Goal: Task Accomplishment & Management: Manage account settings

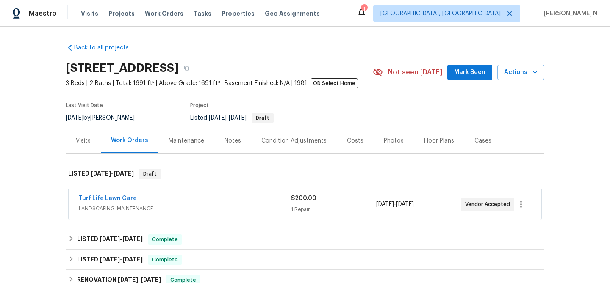
click at [177, 141] on div "Maintenance" at bounding box center [187, 141] width 36 height 8
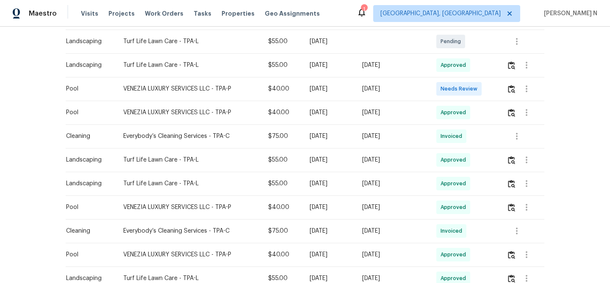
scroll to position [303, 0]
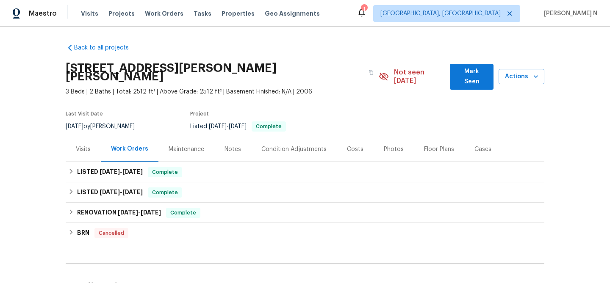
click at [185, 146] on div "Maintenance" at bounding box center [186, 149] width 56 height 25
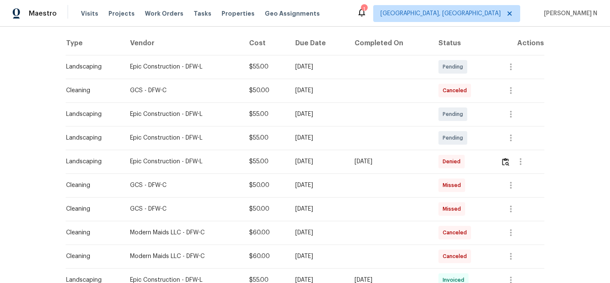
scroll to position [136, 0]
click at [506, 158] on img "button" at bounding box center [505, 162] width 7 height 8
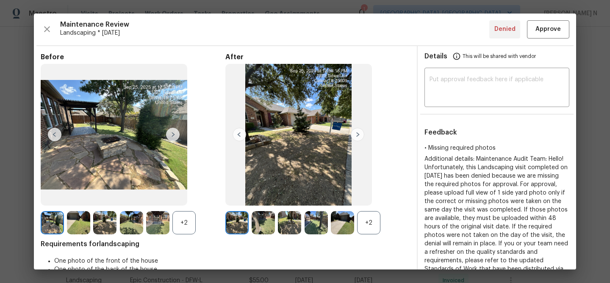
click at [374, 224] on div "+2" at bounding box center [368, 222] width 23 height 23
click at [182, 227] on div "+2" at bounding box center [183, 222] width 23 height 23
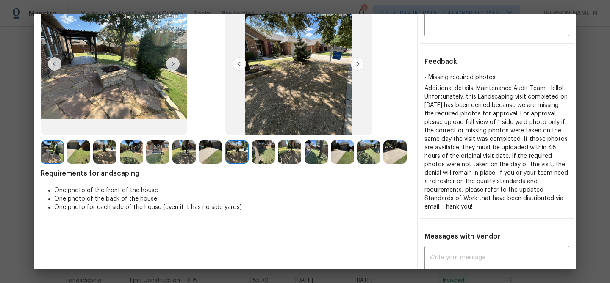
scroll to position [68, 0]
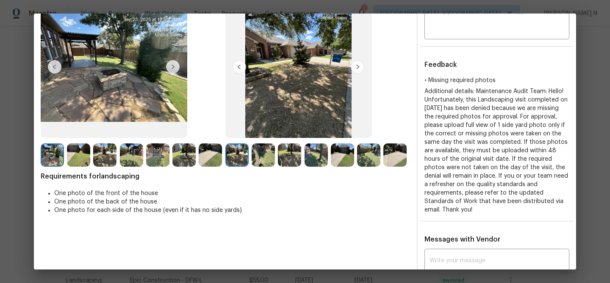
click at [271, 163] on img at bounding box center [263, 155] width 23 height 23
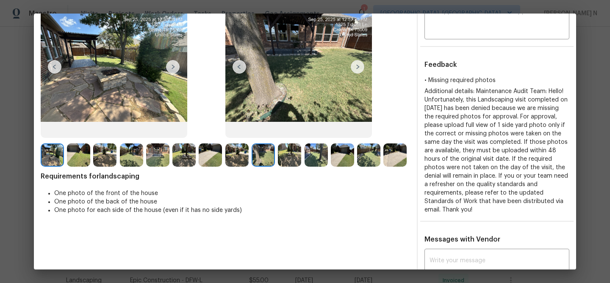
click at [287, 159] on img at bounding box center [289, 155] width 23 height 23
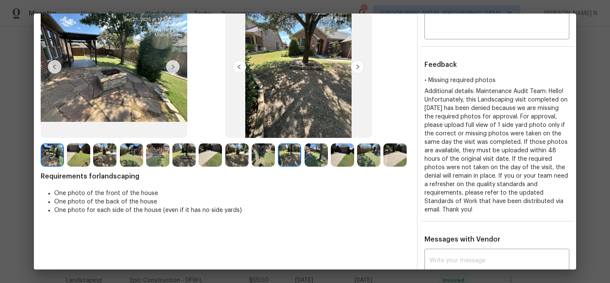
click at [305, 155] on img at bounding box center [315, 155] width 23 height 23
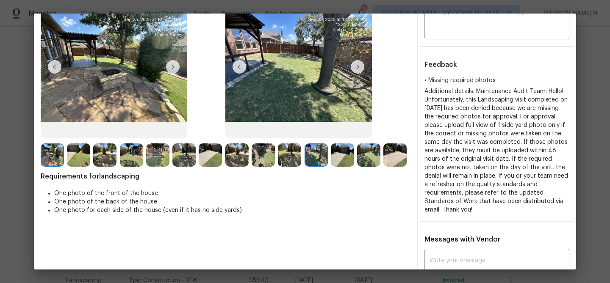
click at [345, 155] on img at bounding box center [342, 155] width 23 height 23
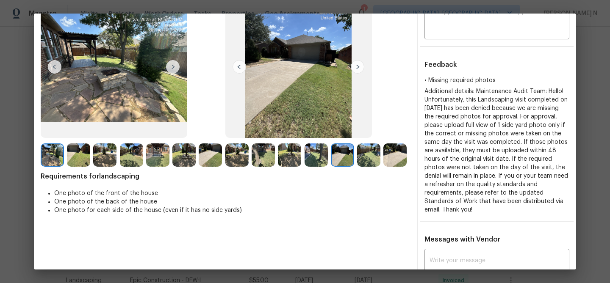
click at [367, 155] on img at bounding box center [368, 155] width 23 height 23
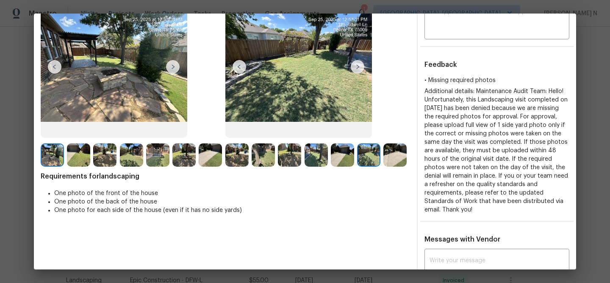
click at [402, 153] on img at bounding box center [394, 155] width 23 height 23
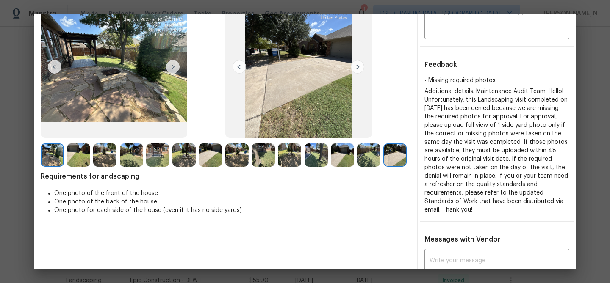
click at [263, 156] on img at bounding box center [263, 155] width 23 height 23
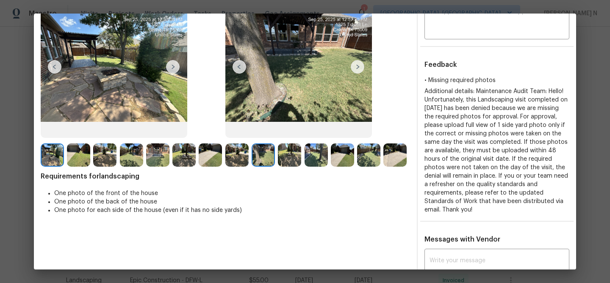
click at [290, 152] on img at bounding box center [289, 155] width 23 height 23
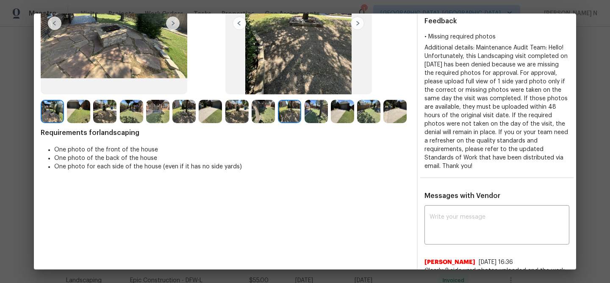
scroll to position [153, 0]
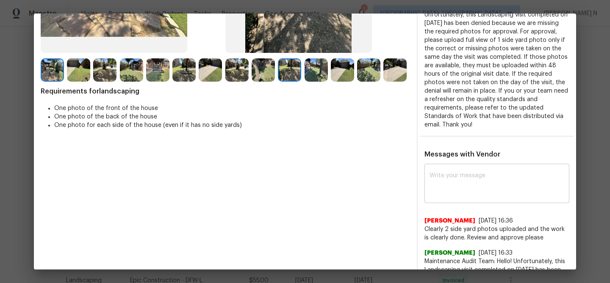
click at [465, 197] on div "x ​" at bounding box center [496, 184] width 145 height 37
paste textarea "Maintenance Audit Team: Hello! Thank you for the feedback after further review …"
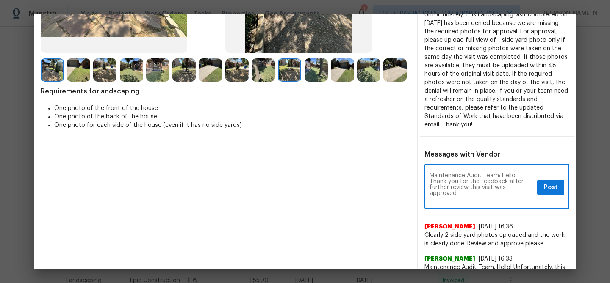
scroll to position [0, 0]
type textarea "Maintenance Audit Team: Hello! Thank you for the feedback after further review …"
click at [553, 192] on span "Post" at bounding box center [551, 188] width 14 height 11
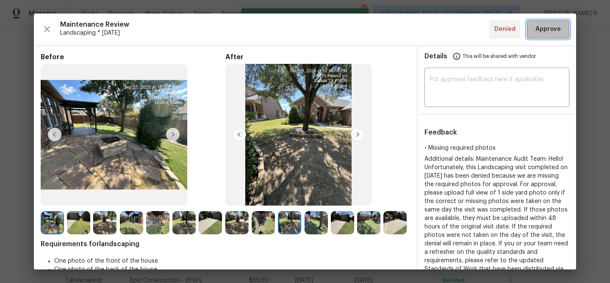
click at [538, 35] on button "Approve" at bounding box center [548, 29] width 42 height 18
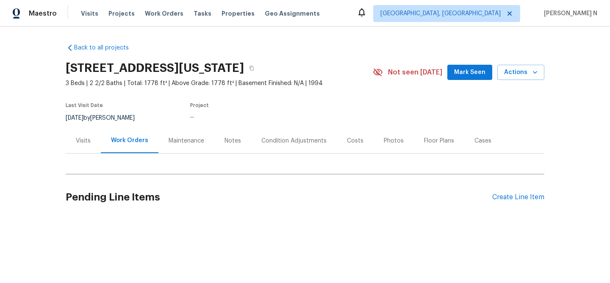
click at [192, 141] on div "Maintenance" at bounding box center [187, 141] width 36 height 8
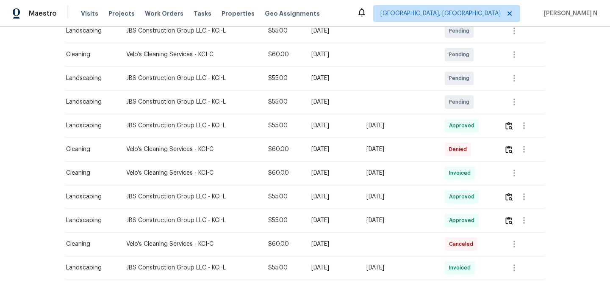
scroll to position [166, 0]
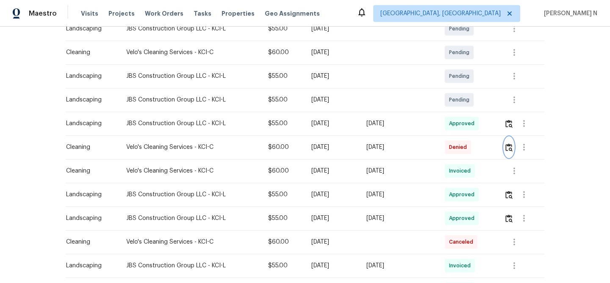
click at [506, 148] on button "button" at bounding box center [509, 147] width 10 height 20
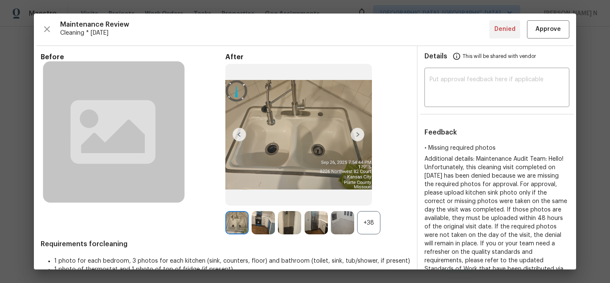
click at [372, 229] on div "+38" at bounding box center [368, 222] width 23 height 23
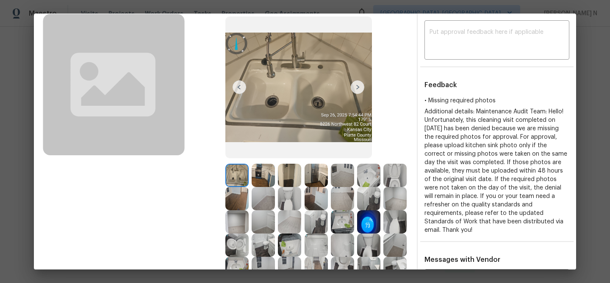
scroll to position [133, 0]
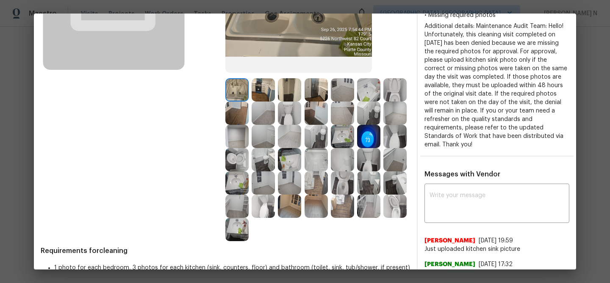
click at [346, 209] on img at bounding box center [342, 206] width 23 height 23
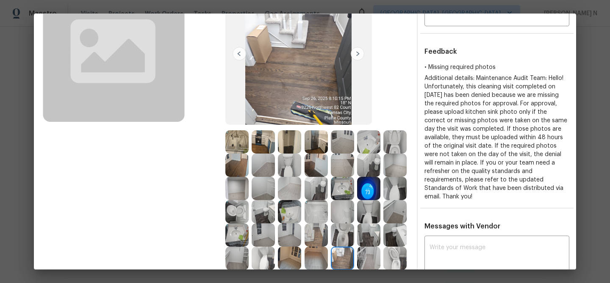
scroll to position [76, 0]
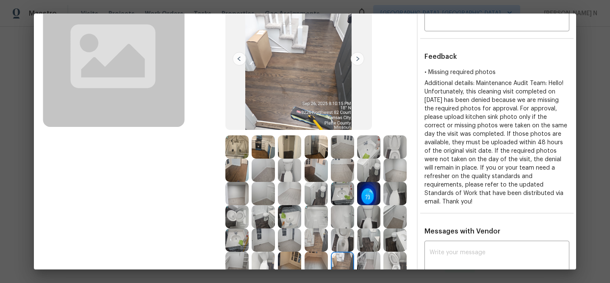
click at [235, 145] on img at bounding box center [236, 147] width 23 height 23
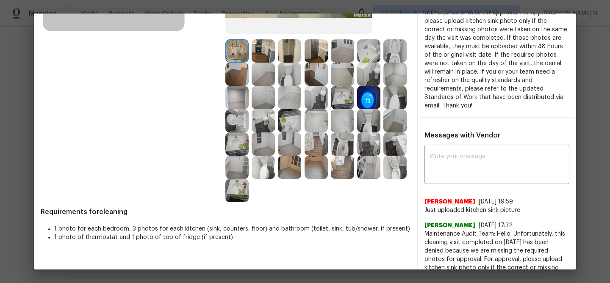
scroll to position [180, 0]
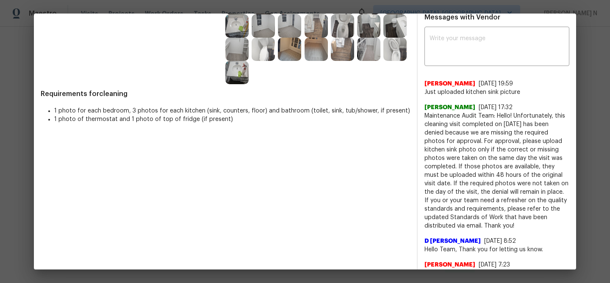
click at [461, 68] on div "x ​ Flor Velo 9/29/25, 19:59 Just uploaded kitchen sink picture Pavithra Thulas…" at bounding box center [496, 186] width 145 height 315
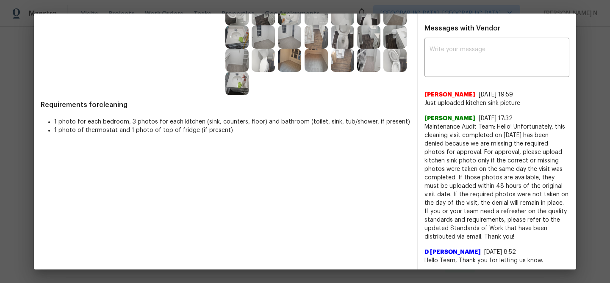
scroll to position [279, 0]
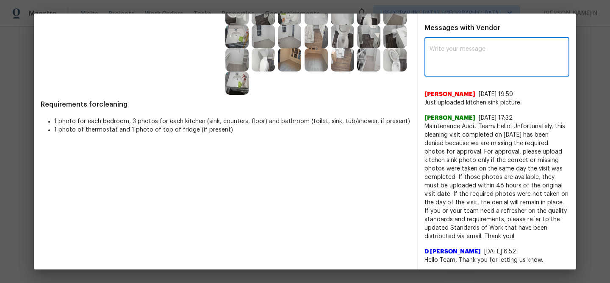
click at [461, 68] on textarea at bounding box center [496, 58] width 135 height 24
paste textarea "Maintenance Audit Team: Hello! Thank you for uploading the photo, after further…"
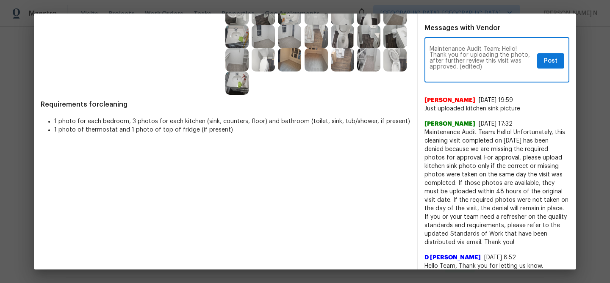
scroll to position [0, 0]
drag, startPoint x: 458, startPoint y: 65, endPoint x: 484, endPoint y: 65, distance: 26.7
click at [484, 65] on textarea "Maintenance Audit Team: Hello! Thank you for uploading the photo, after further…" at bounding box center [481, 61] width 104 height 30
type textarea "Maintenance Audit Team: Hello! Thank you for uploading the photo, after further…"
click at [550, 64] on span "Post" at bounding box center [551, 61] width 14 height 11
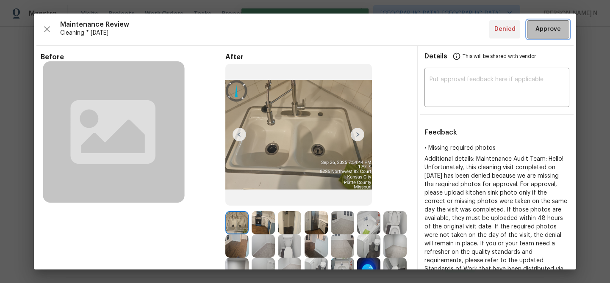
click at [548, 30] on span "Approve" at bounding box center [547, 29] width 25 height 11
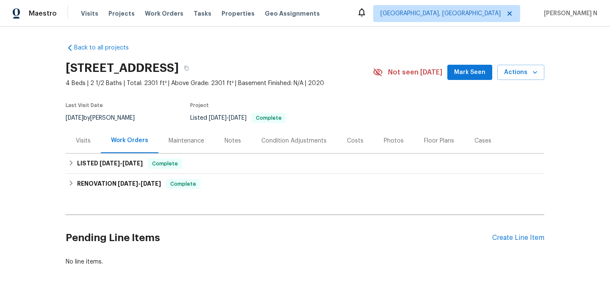
click at [183, 141] on div "Maintenance" at bounding box center [187, 141] width 36 height 8
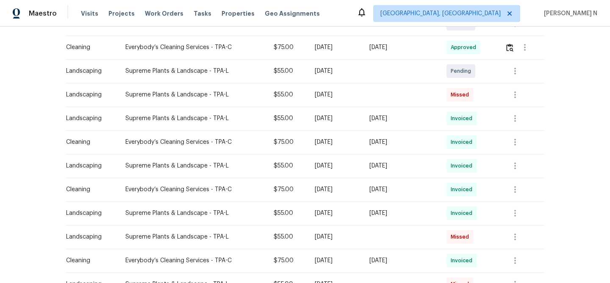
scroll to position [234, 0]
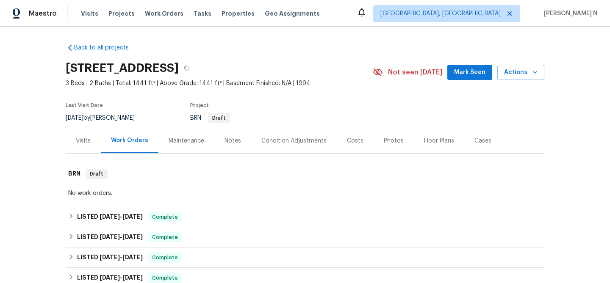
click at [178, 137] on div "Maintenance" at bounding box center [187, 141] width 36 height 8
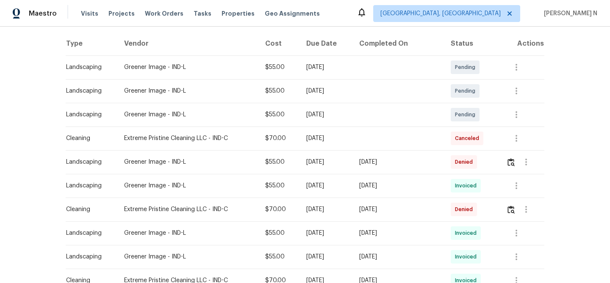
scroll to position [142, 0]
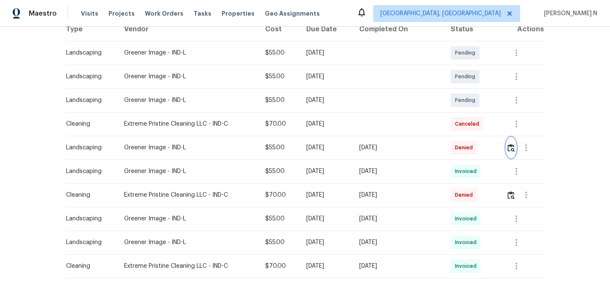
click at [513, 146] on img "button" at bounding box center [510, 148] width 7 height 8
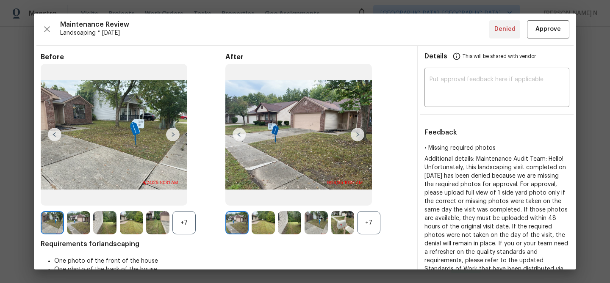
click at [367, 219] on div "+7" at bounding box center [368, 222] width 23 height 23
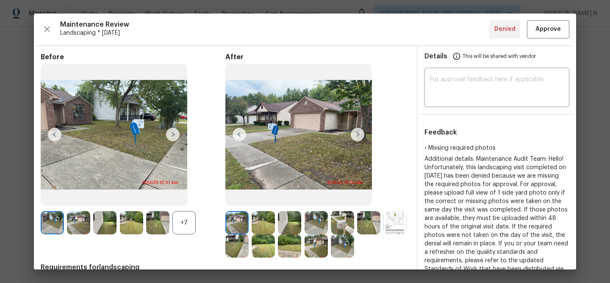
click at [175, 225] on div "+7" at bounding box center [183, 222] width 23 height 23
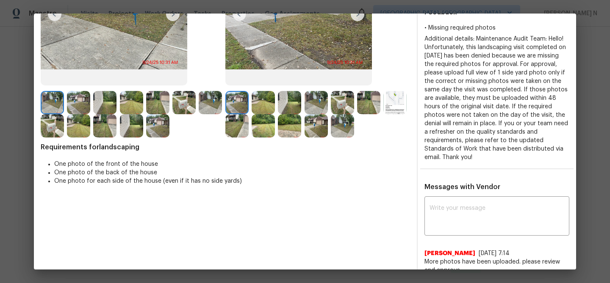
scroll to position [40, 0]
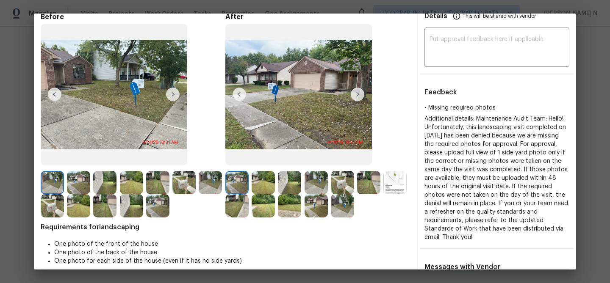
click at [264, 177] on img at bounding box center [263, 182] width 23 height 23
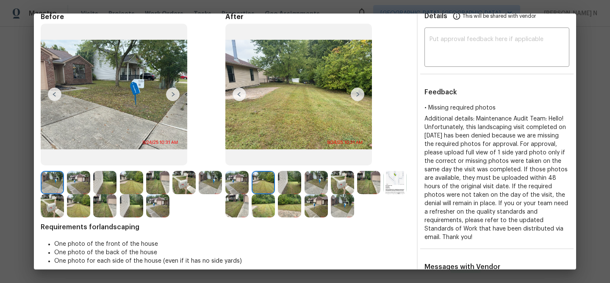
click at [294, 179] on img at bounding box center [289, 182] width 23 height 23
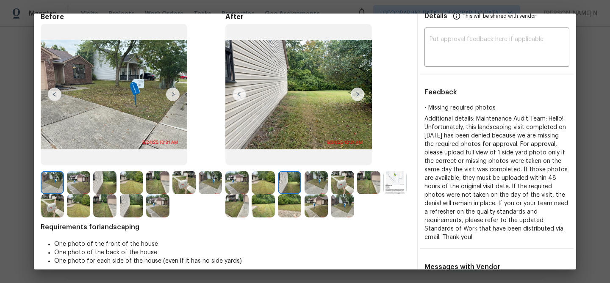
click at [315, 187] on img at bounding box center [315, 182] width 23 height 23
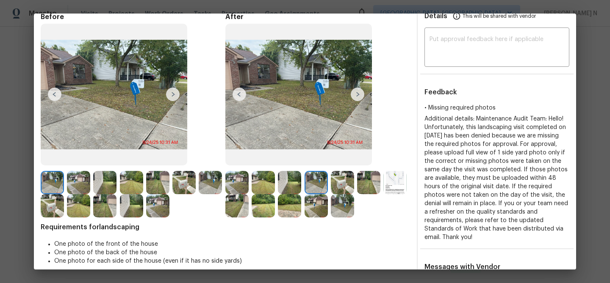
click at [370, 176] on img at bounding box center [368, 182] width 23 height 23
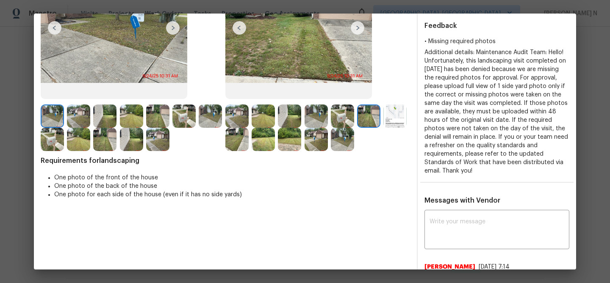
scroll to position [155, 0]
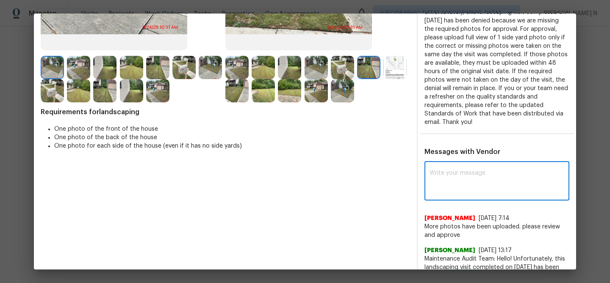
click at [459, 179] on textarea at bounding box center [496, 182] width 135 height 24
paste textarea "Maintenance Audit Team: Hello! Thank you for uploading the photo, after further…"
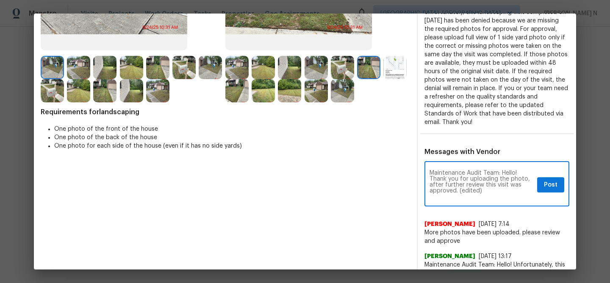
scroll to position [0, 0]
drag, startPoint x: 459, startPoint y: 192, endPoint x: 509, endPoint y: 188, distance: 49.7
click at [507, 191] on textarea "Maintenance Audit Team: Hello! Thank you for uploading the photo, after further…" at bounding box center [481, 185] width 104 height 30
type textarea "Maintenance Audit Team: Hello! Thank you for uploading the photo, after further…"
click at [560, 184] on button "Post" at bounding box center [550, 185] width 27 height 16
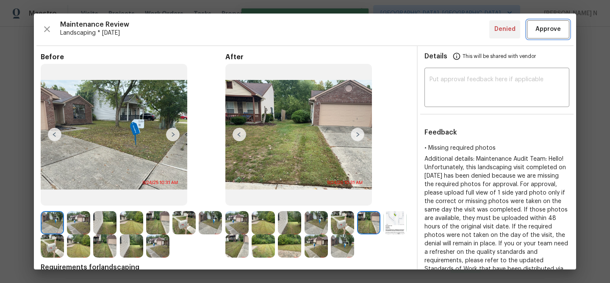
click at [537, 24] on span "Approve" at bounding box center [547, 29] width 25 height 11
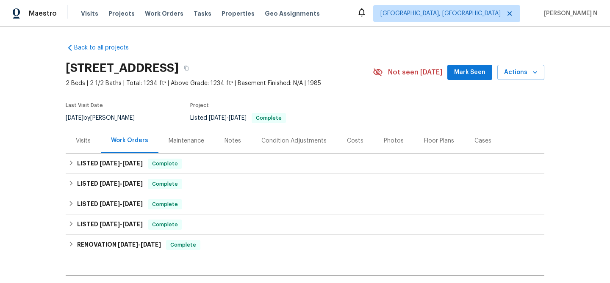
click at [192, 135] on div "Maintenance" at bounding box center [186, 140] width 56 height 25
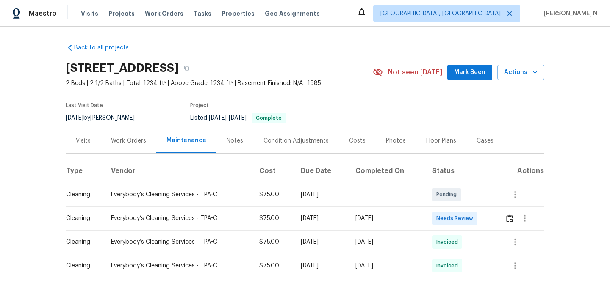
scroll to position [110, 0]
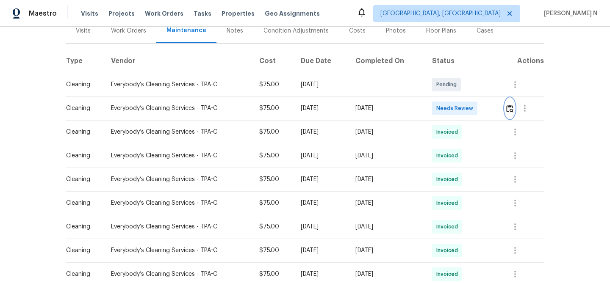
click at [512, 111] on img "button" at bounding box center [509, 109] width 7 height 8
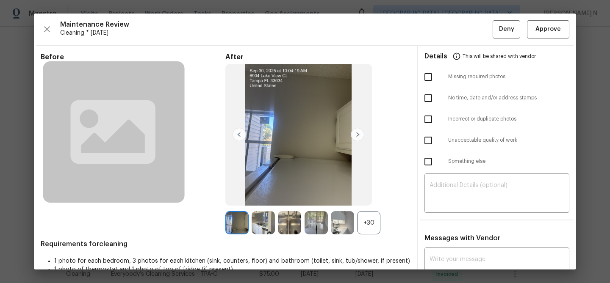
click at [368, 230] on div "+30" at bounding box center [368, 222] width 23 height 23
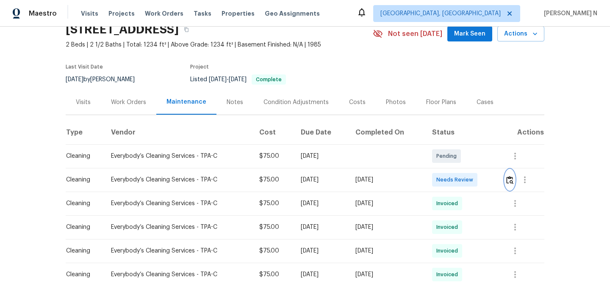
scroll to position [28, 0]
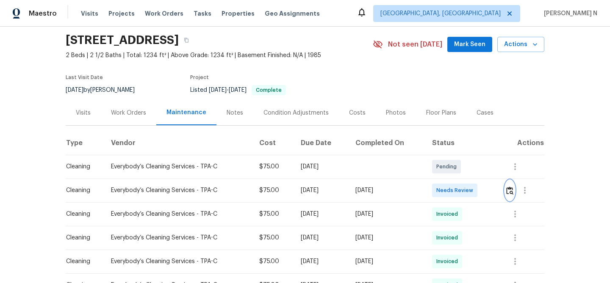
click at [513, 187] on img "button" at bounding box center [509, 191] width 7 height 8
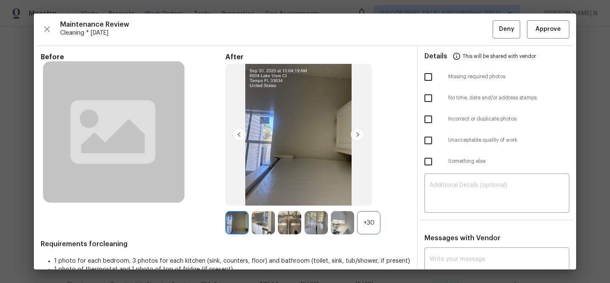
click at [370, 223] on div "+30" at bounding box center [368, 222] width 23 height 23
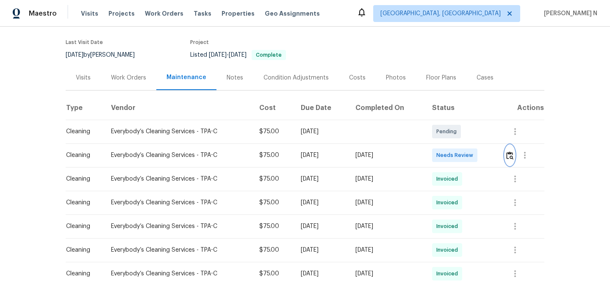
scroll to position [74, 0]
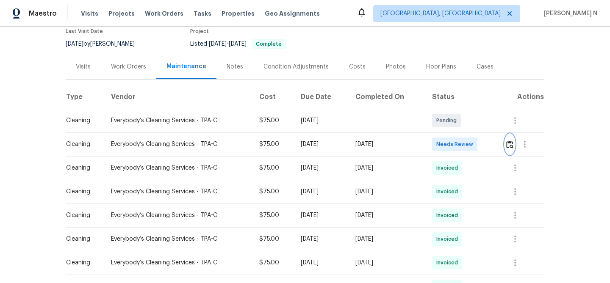
click at [509, 145] on img "button" at bounding box center [509, 145] width 7 height 8
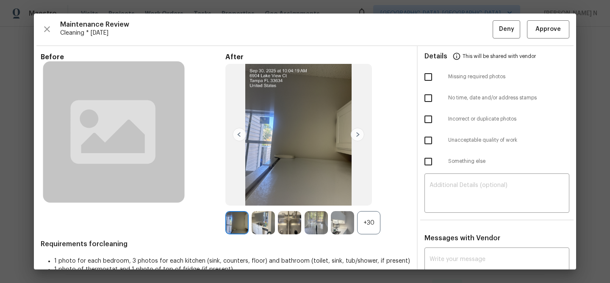
click at [379, 220] on div "+30" at bounding box center [368, 222] width 23 height 23
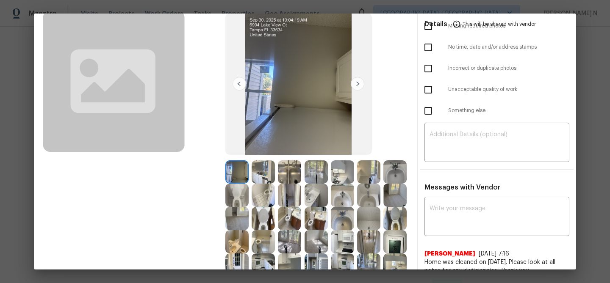
scroll to position [119, 0]
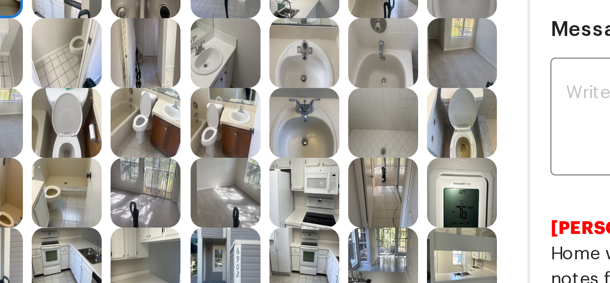
click at [396, 157] on img at bounding box center [394, 150] width 23 height 23
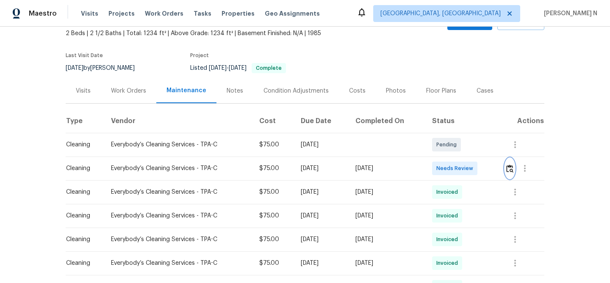
scroll to position [57, 0]
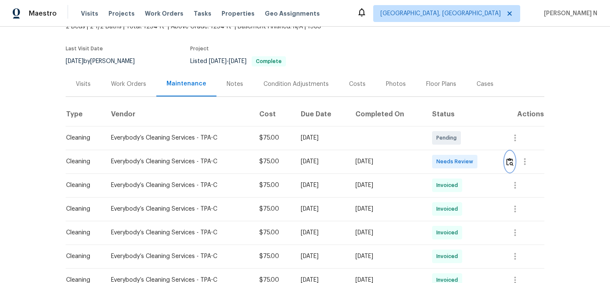
click at [510, 164] on img "button" at bounding box center [509, 162] width 7 height 8
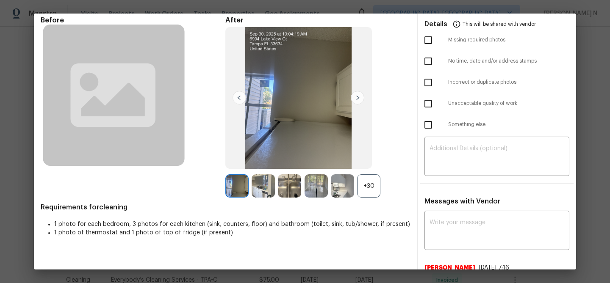
scroll to position [86, 0]
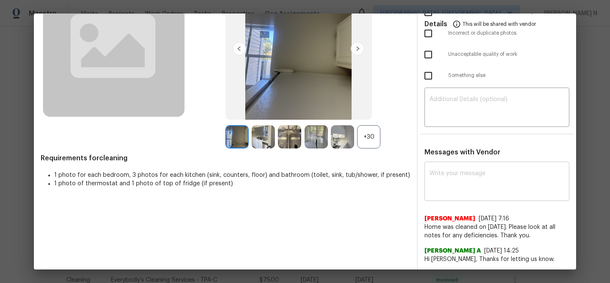
click at [468, 183] on textarea at bounding box center [496, 183] width 135 height 24
paste textarea "Maintenance Audit Team: Hello! Thank you for uploading the photo, after further…"
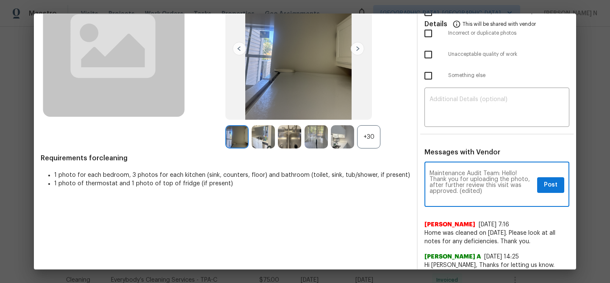
scroll to position [0, 0]
drag, startPoint x: 459, startPoint y: 188, endPoint x: 483, endPoint y: 188, distance: 23.3
click at [483, 188] on textarea "Maintenance Audit Team: Hello! Thank you for uploading the photo, after further…" at bounding box center [481, 186] width 104 height 30
drag, startPoint x: 458, startPoint y: 191, endPoint x: 481, endPoint y: 191, distance: 23.3
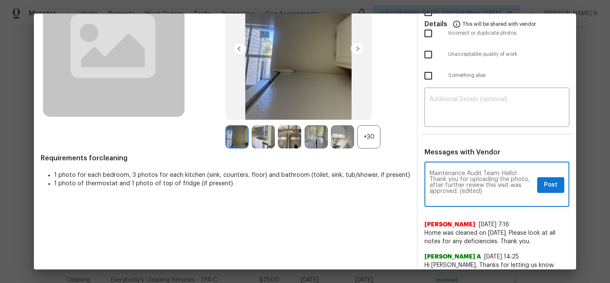
click at [481, 191] on textarea "Maintenance Audit Team: Hello! Thank you for uploading the photo, after further…" at bounding box center [481, 186] width 104 height 30
type textarea "Maintenance Audit Team: Hello! Thank you for uploading the photo, after further…"
click at [548, 183] on span "Post" at bounding box center [551, 185] width 14 height 11
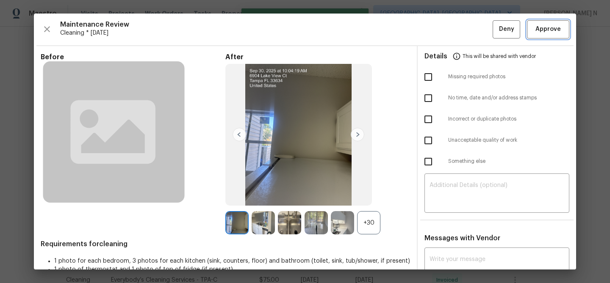
click at [537, 32] on span "Approve" at bounding box center [547, 29] width 25 height 11
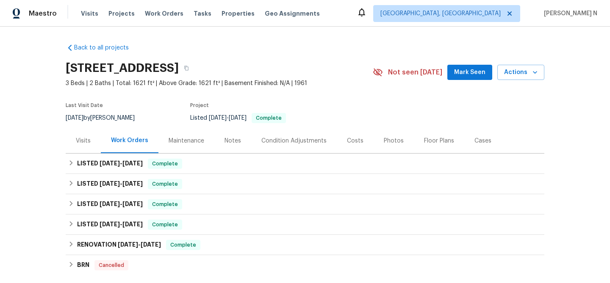
click at [188, 137] on div "Maintenance" at bounding box center [187, 141] width 36 height 8
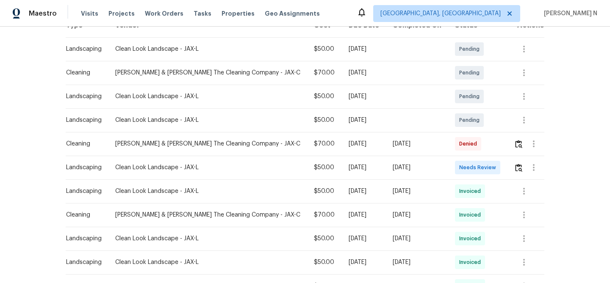
scroll to position [159, 0]
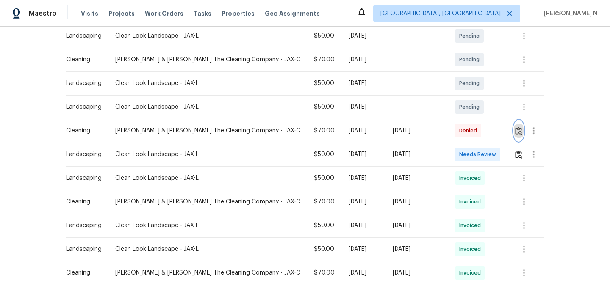
click at [520, 132] on img "button" at bounding box center [518, 131] width 7 height 8
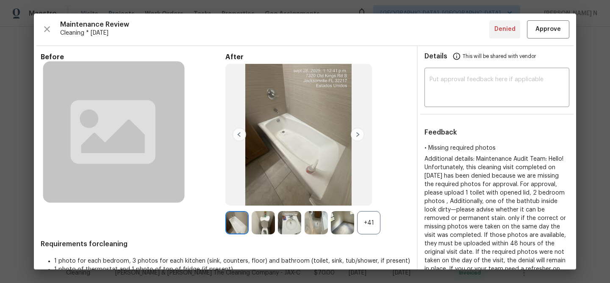
click at [364, 225] on div "+41" at bounding box center [368, 222] width 23 height 23
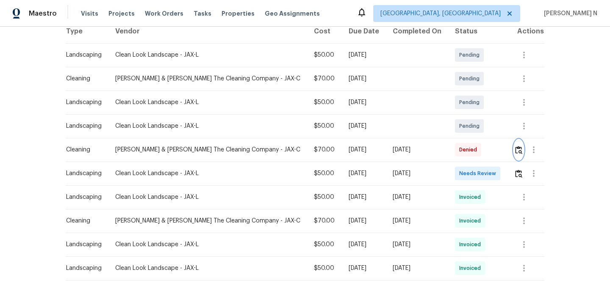
scroll to position [146, 0]
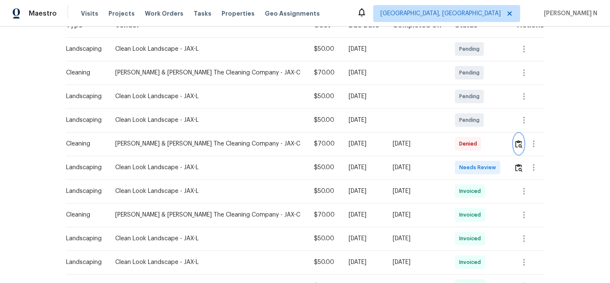
click at [519, 145] on img "button" at bounding box center [518, 144] width 7 height 8
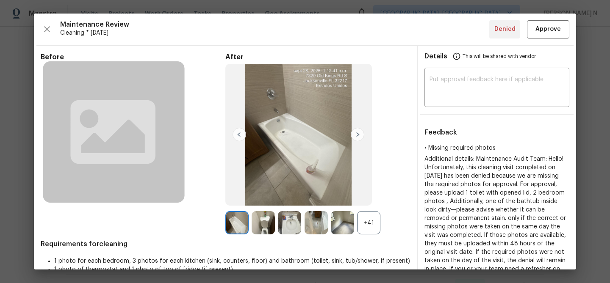
click at [374, 217] on div "+41" at bounding box center [368, 222] width 23 height 23
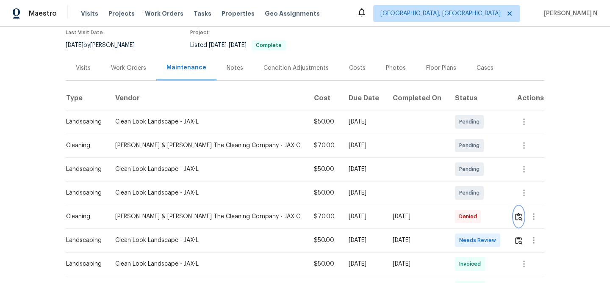
scroll to position [83, 0]
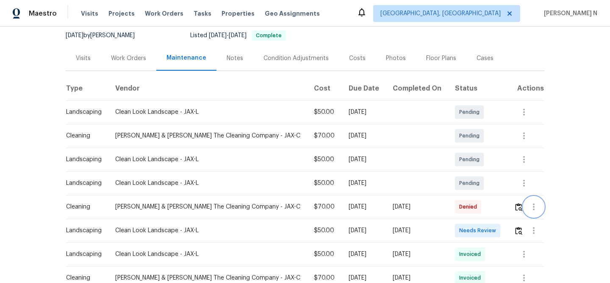
click at [523, 209] on button "button" at bounding box center [533, 207] width 20 height 20
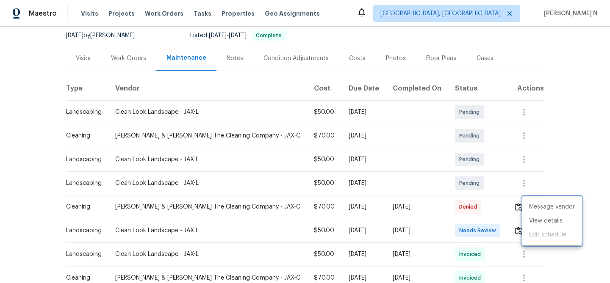
click at [513, 212] on div at bounding box center [305, 141] width 610 height 283
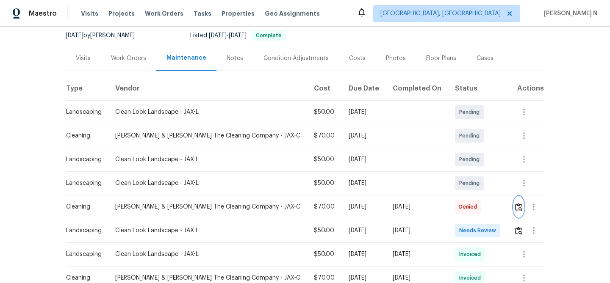
click at [517, 211] on img "button" at bounding box center [518, 207] width 7 height 8
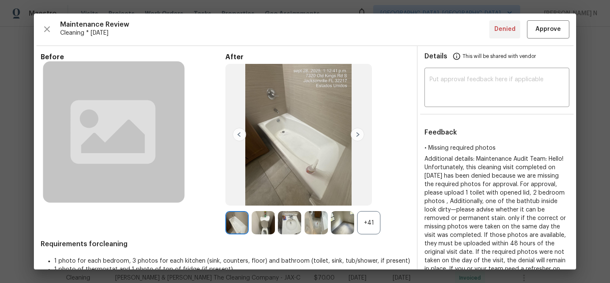
click at [369, 231] on div "+41" at bounding box center [368, 222] width 23 height 23
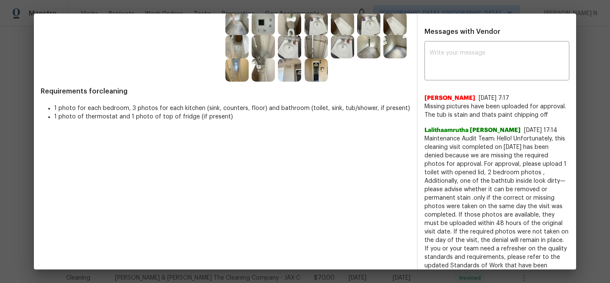
scroll to position [227, 0]
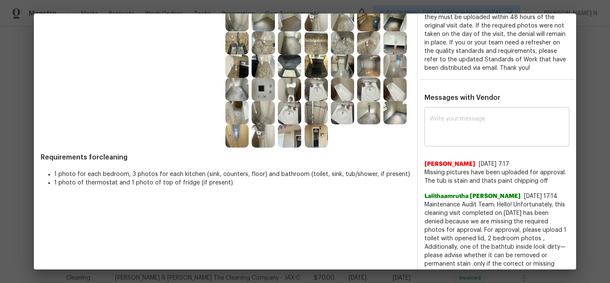
click at [462, 136] on textarea at bounding box center [496, 128] width 135 height 24
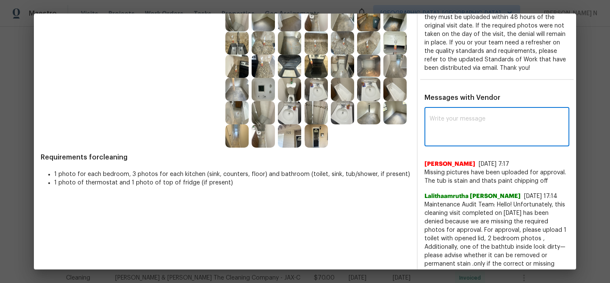
paste textarea "Maintenance Audit Team: Hello! Thank you for uploading the photo, after further…"
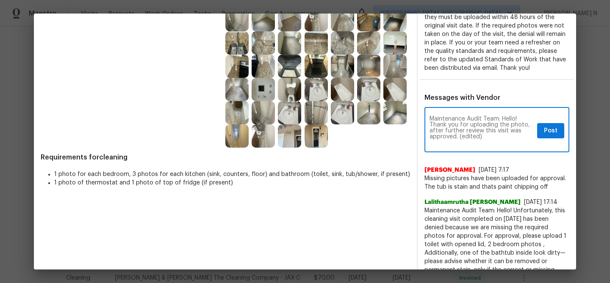
scroll to position [0, 0]
drag, startPoint x: 459, startPoint y: 137, endPoint x: 491, endPoint y: 137, distance: 32.2
click at [491, 137] on textarea "Maintenance Audit Team: Hello! Thank you for uploading the photo, after further…" at bounding box center [481, 131] width 104 height 30
type textarea "Maintenance Audit Team: Hello! Thank you for uploading the photo, after further…"
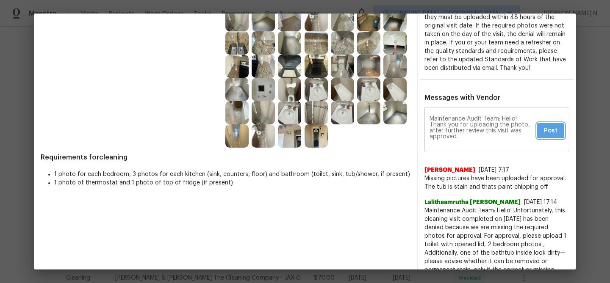
click at [553, 130] on span "Post" at bounding box center [551, 131] width 14 height 11
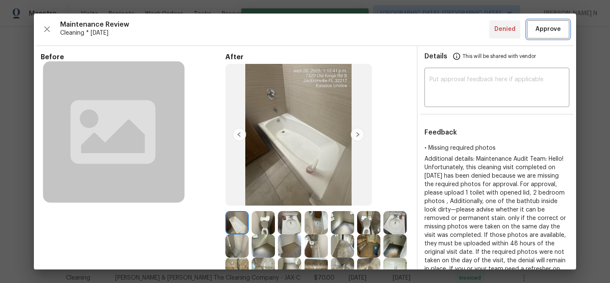
click at [550, 26] on span "Approve" at bounding box center [547, 29] width 25 height 11
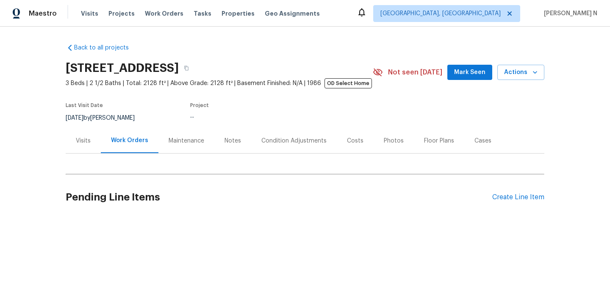
click at [188, 137] on div "Maintenance" at bounding box center [187, 141] width 36 height 8
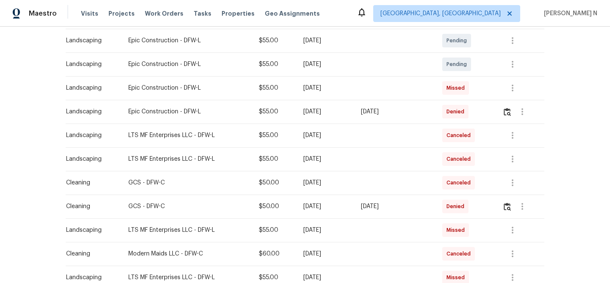
scroll to position [184, 0]
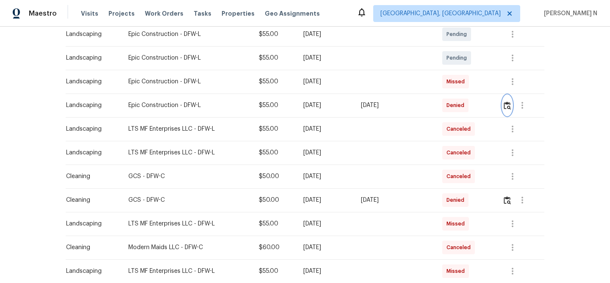
click at [511, 107] on img "button" at bounding box center [507, 106] width 7 height 8
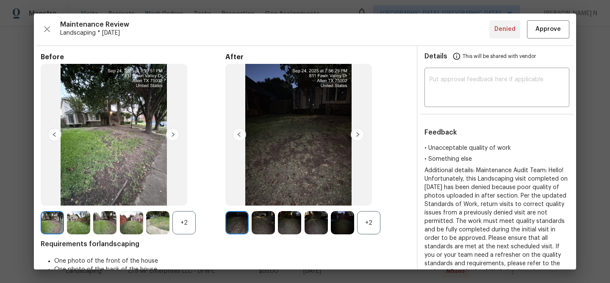
click at [371, 224] on div "+2" at bounding box center [368, 222] width 23 height 23
click at [188, 225] on div "+2" at bounding box center [183, 222] width 23 height 23
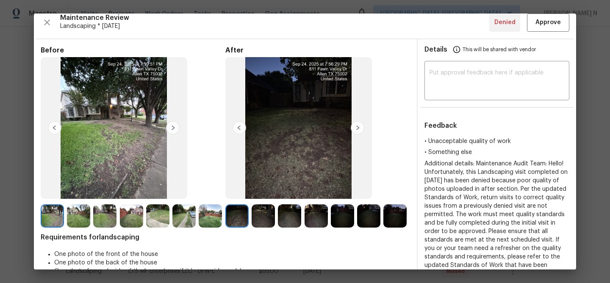
scroll to position [3, 0]
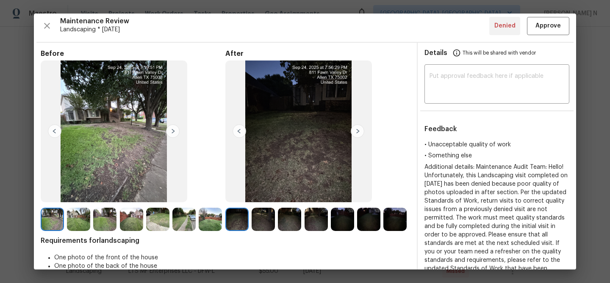
click at [355, 128] on img at bounding box center [358, 132] width 14 height 14
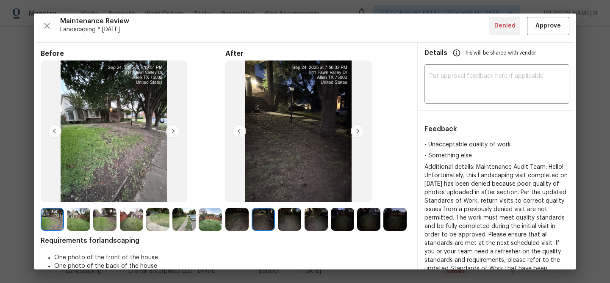
click at [355, 135] on img at bounding box center [358, 132] width 14 height 14
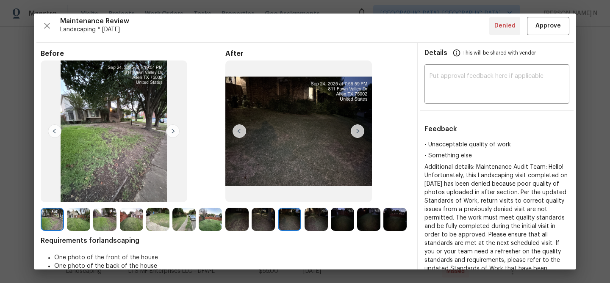
click at [355, 135] on img at bounding box center [358, 132] width 14 height 14
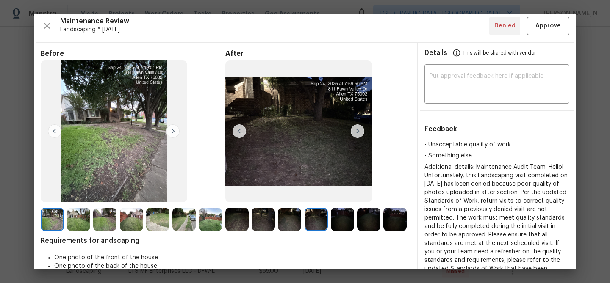
click at [355, 135] on img at bounding box center [358, 132] width 14 height 14
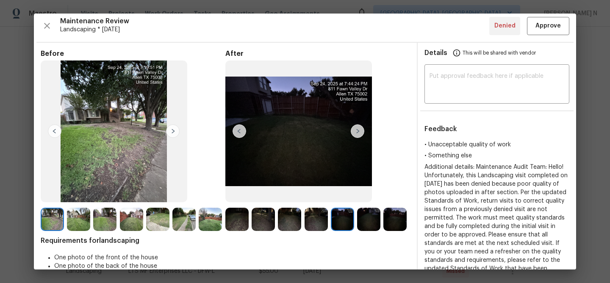
click at [355, 135] on img at bounding box center [358, 132] width 14 height 14
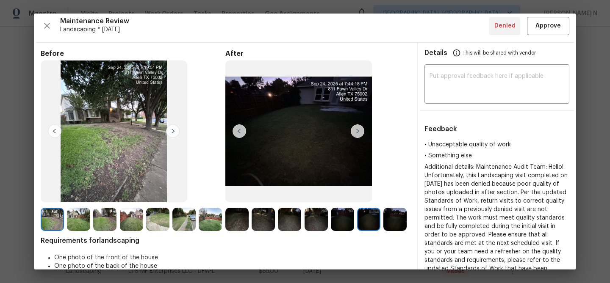
click at [355, 135] on img at bounding box center [358, 132] width 14 height 14
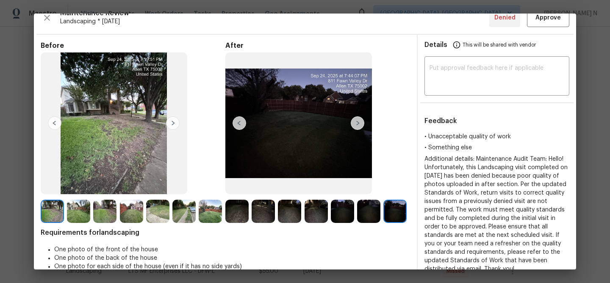
scroll to position [0, 0]
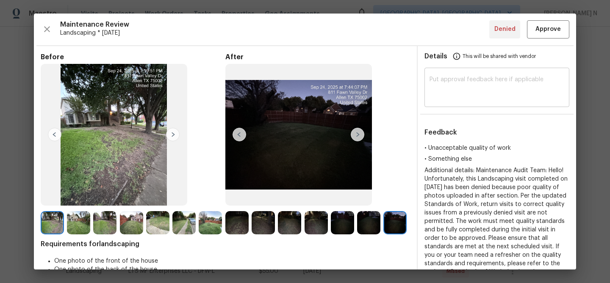
click at [468, 100] on textarea at bounding box center [496, 89] width 135 height 24
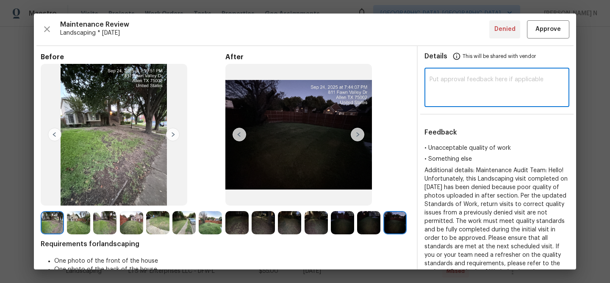
paste textarea "Maintenance Audit Team: Hello! As per our updated SWO"
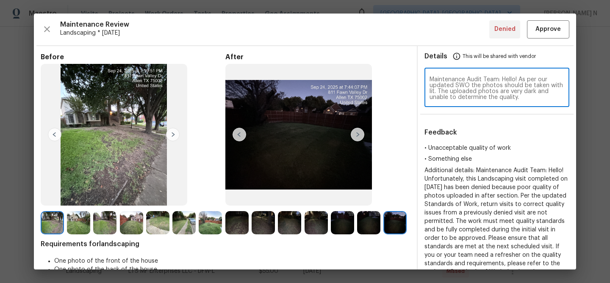
drag, startPoint x: 519, startPoint y: 80, endPoint x: 523, endPoint y: 99, distance: 19.5
click at [523, 99] on textarea "Maintenance Audit Team: Hello! As per our updated SWO the photos should be take…" at bounding box center [496, 89] width 135 height 24
paste textarea ", photos should be taken in proper lighting. The uploaded photos are too dark, …"
paste textarea "Per the updated Standards of Work, return visits to correct quality issues from…"
type textarea "Maintenance Audit Team: Hello! As per our updated SWO, photos should be taken i…"
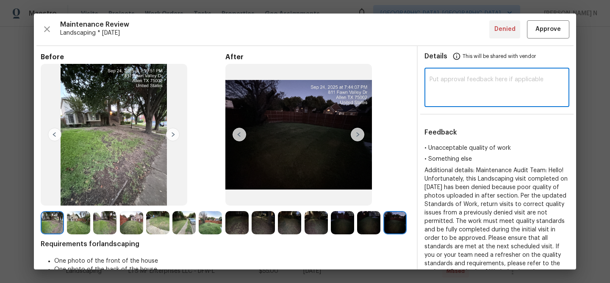
scroll to position [268, 0]
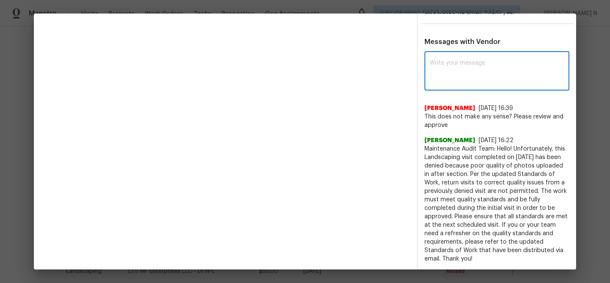
click at [474, 75] on textarea at bounding box center [496, 72] width 135 height 24
paste textarea "Maintenance Audit Team: Hello! As per our updated SWO, photos should be taken i…"
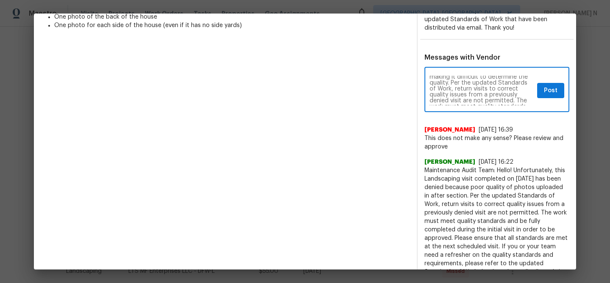
scroll to position [32, 0]
type textarea "Maintenance Audit Team: Hello! As per our updated SWO, photos should be taken i…"
click at [553, 91] on span "Post" at bounding box center [551, 91] width 14 height 11
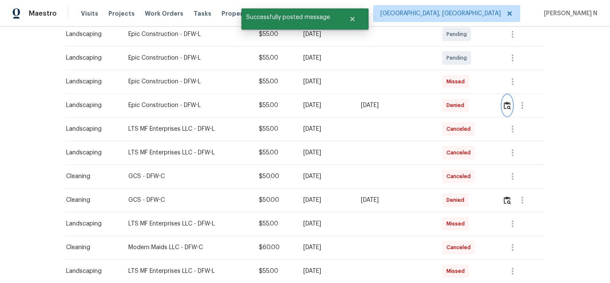
scroll to position [0, 0]
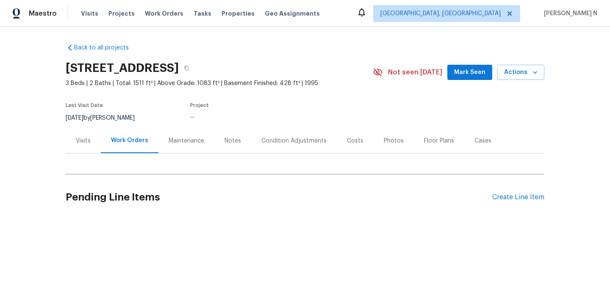
click at [191, 144] on div "Maintenance" at bounding box center [187, 141] width 36 height 8
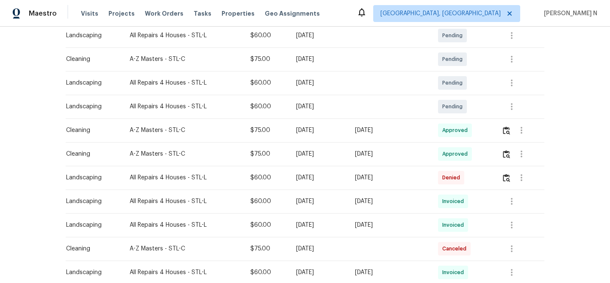
scroll to position [187, 0]
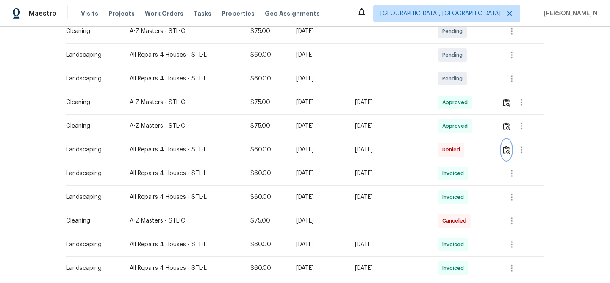
click at [505, 152] on img "button" at bounding box center [506, 150] width 7 height 8
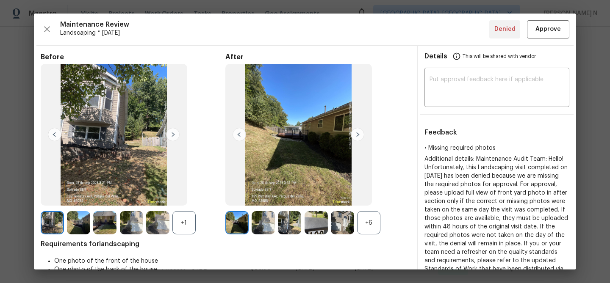
click at [366, 222] on div "+6" at bounding box center [368, 222] width 23 height 23
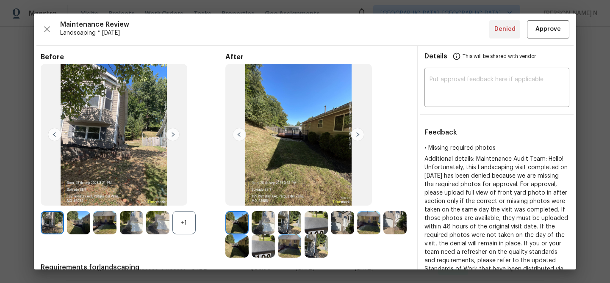
click at [191, 222] on div "+1" at bounding box center [183, 222] width 23 height 23
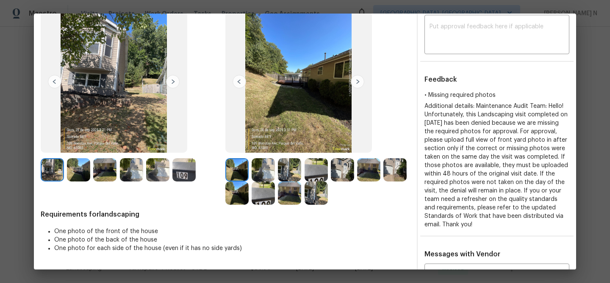
scroll to position [41, 0]
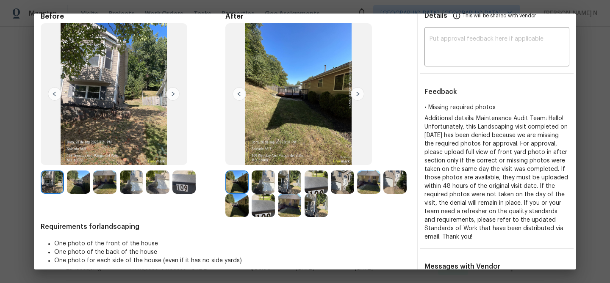
click at [272, 189] on img at bounding box center [263, 182] width 23 height 23
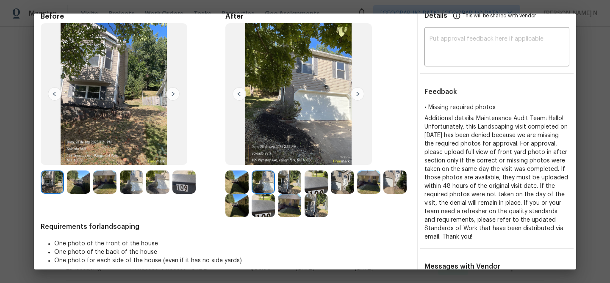
click at [299, 181] on img at bounding box center [289, 182] width 23 height 23
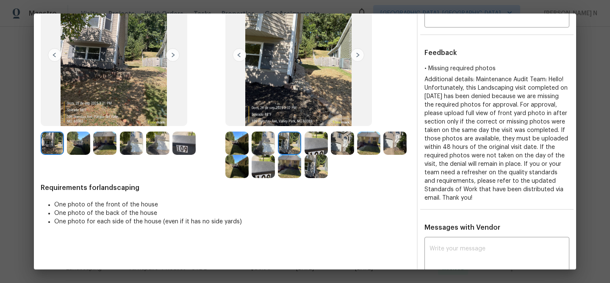
scroll to position [148, 0]
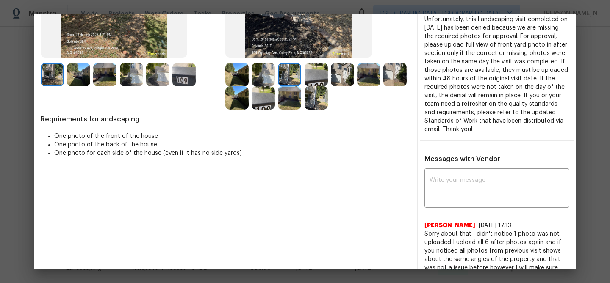
click at [461, 192] on textarea at bounding box center [496, 189] width 135 height 24
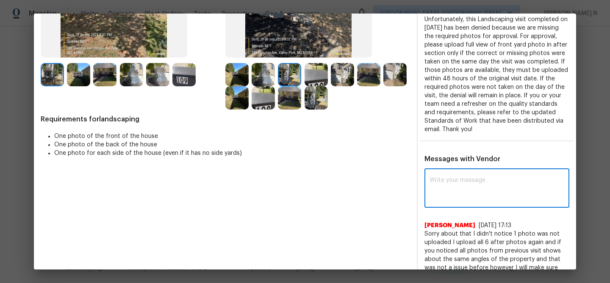
paste textarea "Maintenance Audit Team: Hello! Thank you for uploading the photo, after further…"
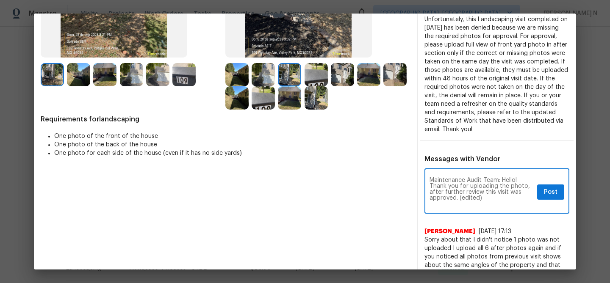
scroll to position [0, 0]
drag, startPoint x: 460, startPoint y: 199, endPoint x: 495, endPoint y: 199, distance: 34.7
click at [494, 199] on textarea "Maintenance Audit Team: Hello! Thank you for uploading the photo, after further…" at bounding box center [481, 192] width 104 height 30
type textarea "Maintenance Audit Team: Hello! Thank you for uploading the photo, after further…"
click at [548, 191] on span "Post" at bounding box center [551, 192] width 14 height 11
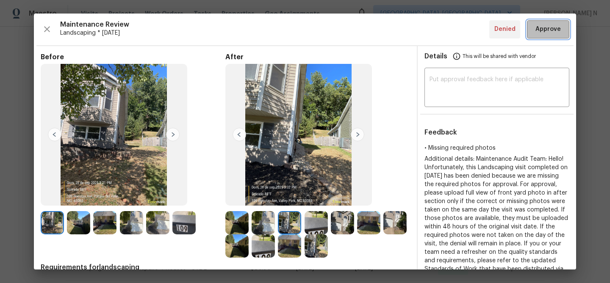
click at [543, 33] on span "Approve" at bounding box center [547, 29] width 25 height 11
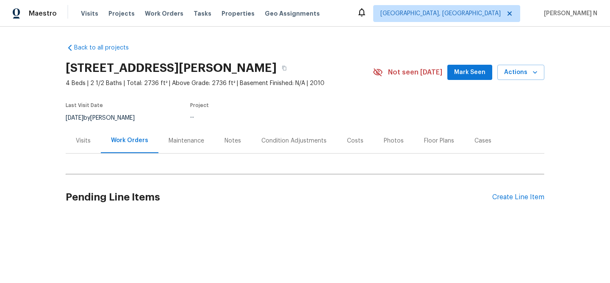
click at [187, 138] on div "Maintenance" at bounding box center [187, 141] width 36 height 8
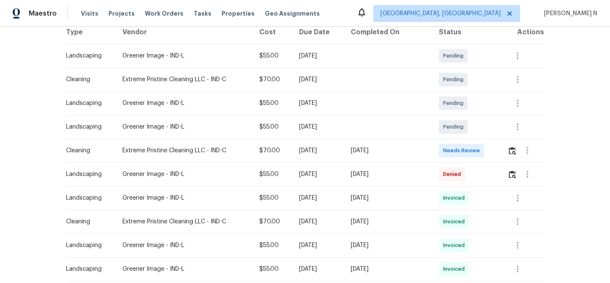
scroll to position [139, 0]
click at [510, 153] on img "button" at bounding box center [512, 151] width 7 height 8
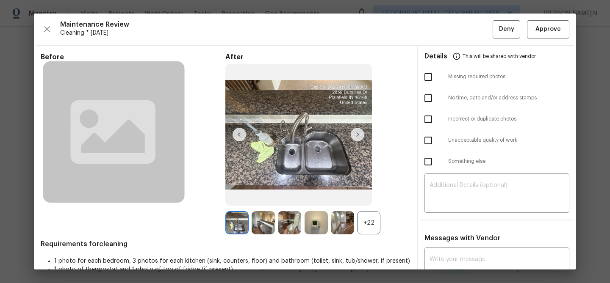
click at [361, 221] on div "+22" at bounding box center [368, 222] width 23 height 23
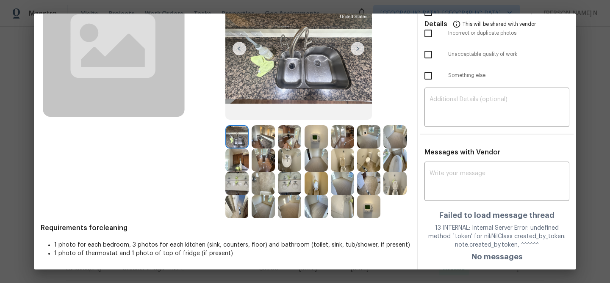
scroll to position [0, 0]
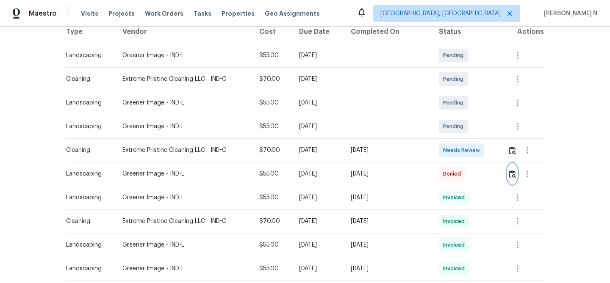
click at [515, 177] on img "button" at bounding box center [512, 174] width 7 height 8
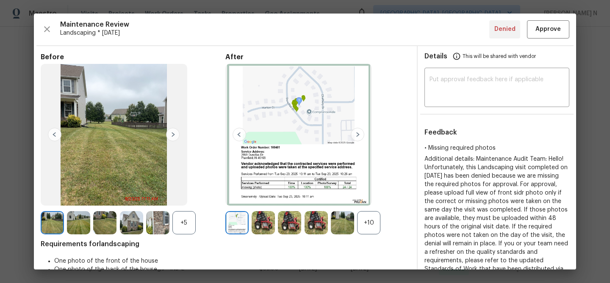
click at [378, 229] on div "+10" at bounding box center [368, 222] width 23 height 23
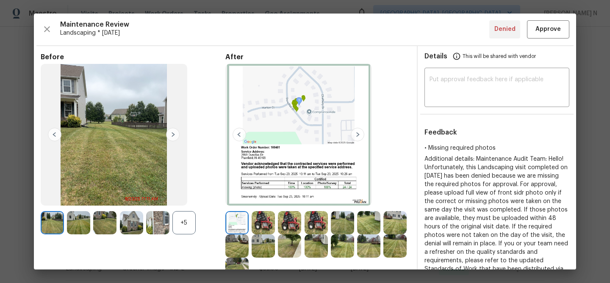
click at [186, 229] on div "+5" at bounding box center [183, 222] width 23 height 23
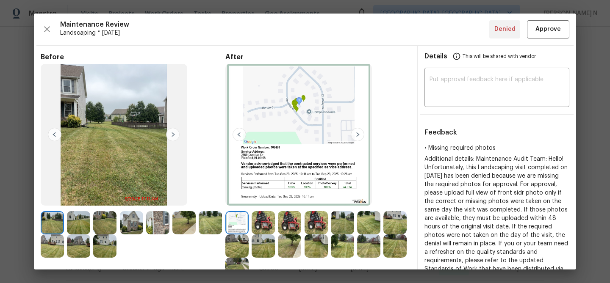
scroll to position [82, 0]
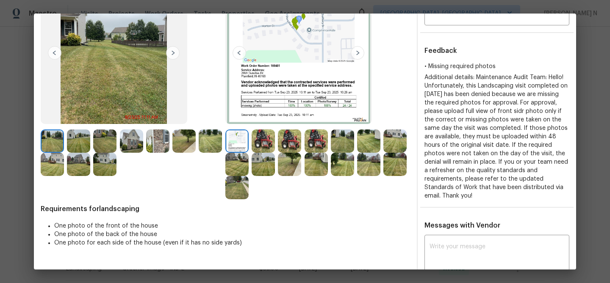
click at [257, 142] on img at bounding box center [263, 141] width 23 height 23
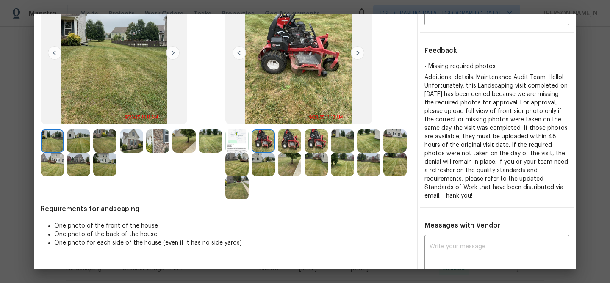
scroll to position [0, 0]
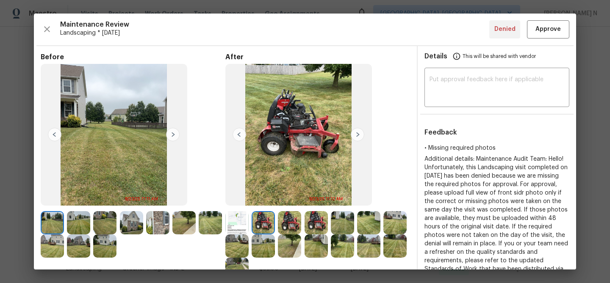
click at [292, 221] on img at bounding box center [289, 222] width 23 height 23
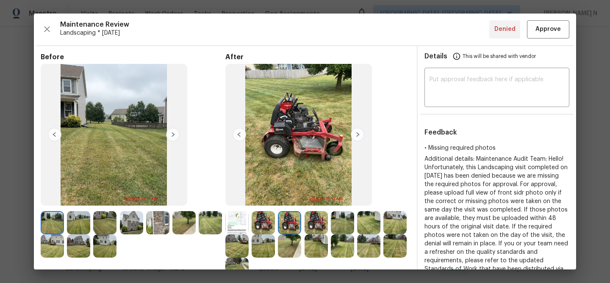
click at [332, 228] on img at bounding box center [342, 222] width 23 height 23
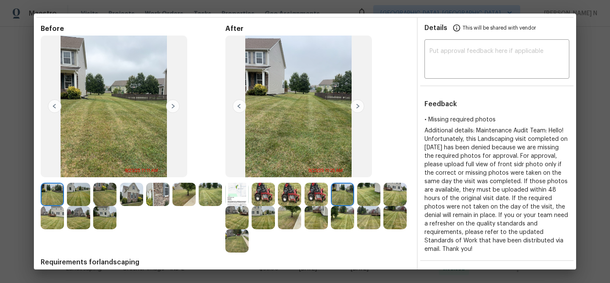
scroll to position [67, 0]
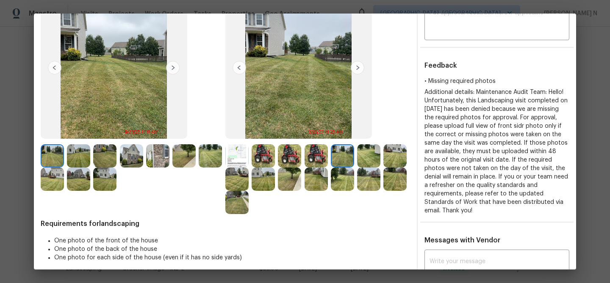
click at [131, 153] on img at bounding box center [131, 155] width 23 height 23
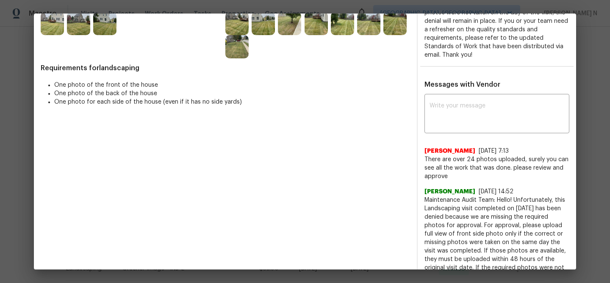
scroll to position [225, 0]
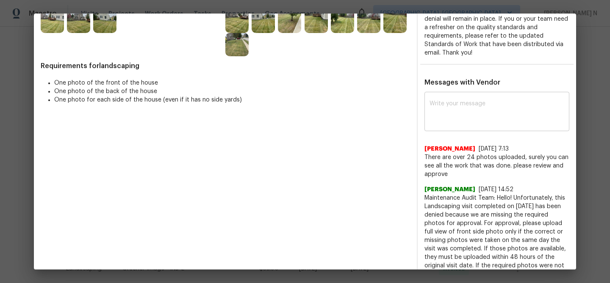
click at [481, 112] on textarea at bounding box center [496, 113] width 135 height 24
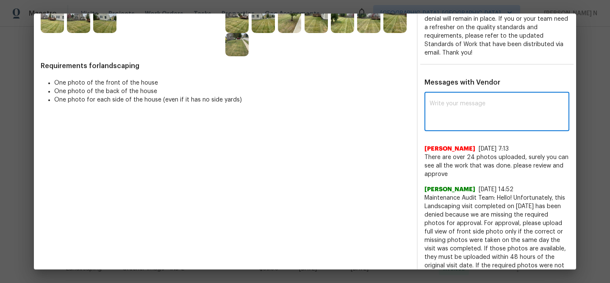
paste textarea "Maintenance Audit Team: Hello! Thank you for uploading the photo, after further…"
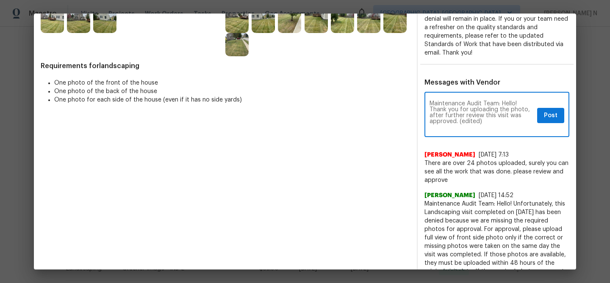
scroll to position [0, 0]
drag, startPoint x: 459, startPoint y: 123, endPoint x: 491, endPoint y: 123, distance: 32.2
click at [491, 123] on textarea "Maintenance Audit Team: Hello! Thank you for uploading the photo, after further…" at bounding box center [481, 116] width 104 height 30
type textarea "Maintenance Audit Team: Hello! Thank you for uploading the photo, after further…"
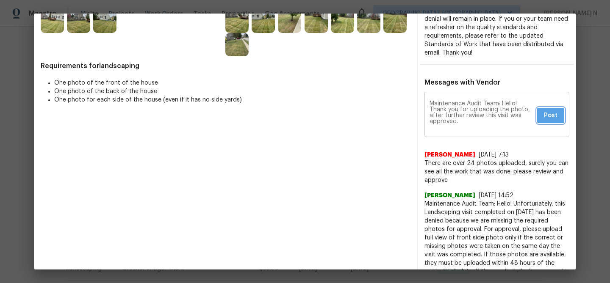
click at [550, 113] on span "Post" at bounding box center [551, 116] width 14 height 11
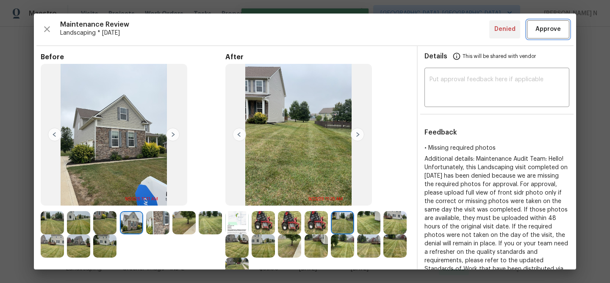
click at [549, 28] on span "Approve" at bounding box center [547, 29] width 25 height 11
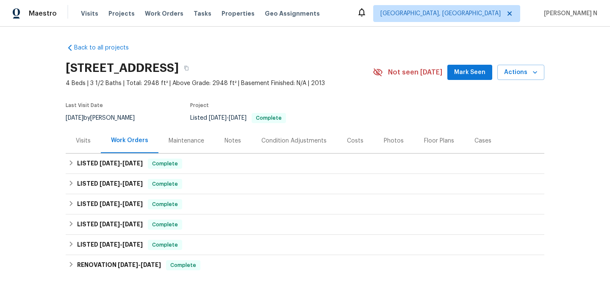
click at [202, 141] on div "Maintenance" at bounding box center [187, 141] width 36 height 8
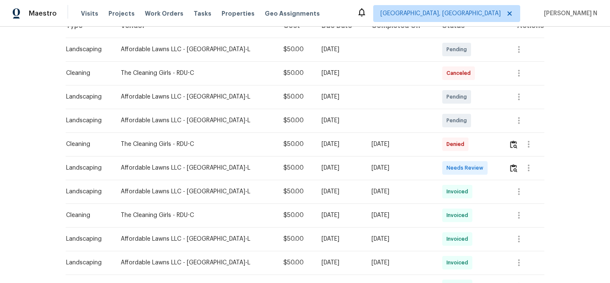
scroll to position [174, 0]
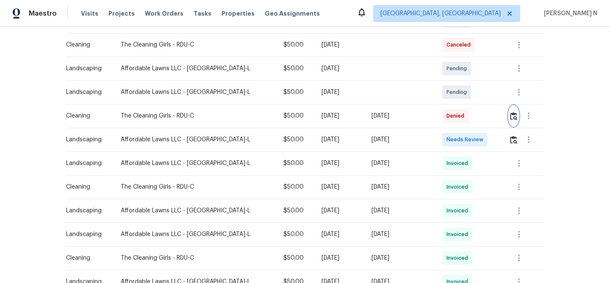
click at [509, 120] on button "button" at bounding box center [514, 116] width 10 height 20
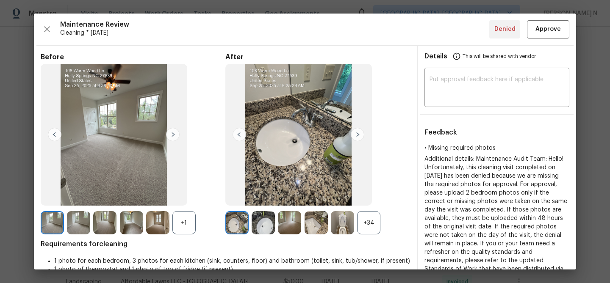
click at [369, 222] on div "+34" at bounding box center [368, 222] width 23 height 23
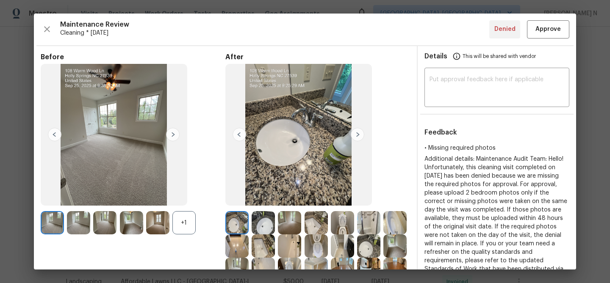
click at [188, 221] on div "+1" at bounding box center [183, 222] width 23 height 23
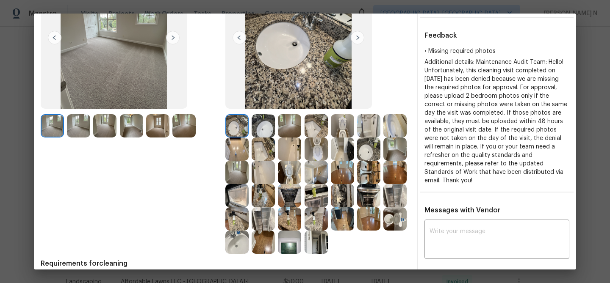
scroll to position [113, 0]
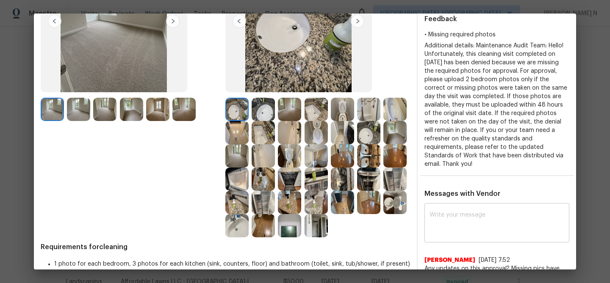
click at [479, 224] on textarea at bounding box center [496, 224] width 135 height 24
paste textarea "Maintenance Audit Team: Hello! Thank you for uploading the photo, after further…"
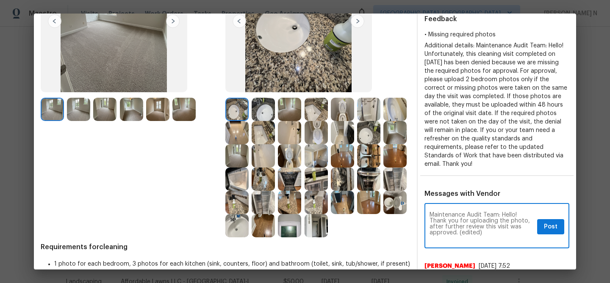
scroll to position [0, 0]
drag, startPoint x: 461, startPoint y: 233, endPoint x: 492, endPoint y: 233, distance: 30.9
click at [492, 233] on textarea "Maintenance Audit Team: Hello! Thank you for uploading the photo, after further…" at bounding box center [481, 227] width 104 height 30
type textarea "Maintenance Audit Team: Hello! Thank you for uploading the photo, after further…"
click at [547, 225] on span "Post" at bounding box center [551, 227] width 14 height 11
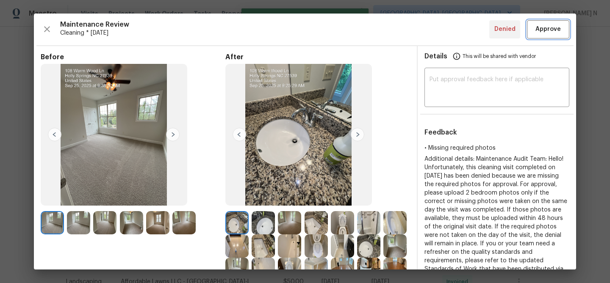
click at [545, 33] on span "Approve" at bounding box center [547, 29] width 25 height 11
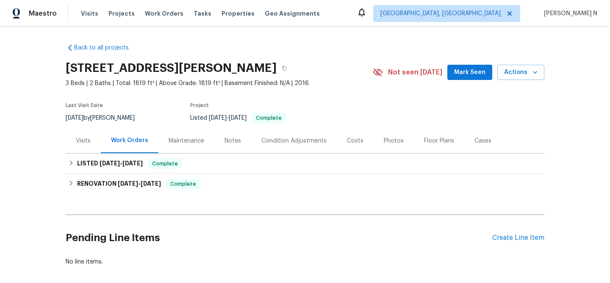
click at [183, 136] on div "Maintenance" at bounding box center [186, 140] width 56 height 25
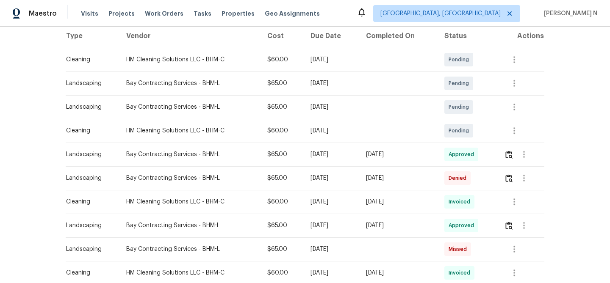
scroll to position [163, 0]
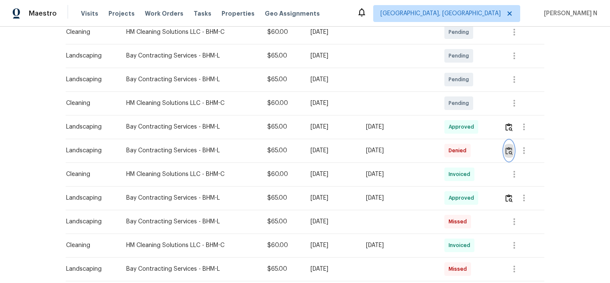
click at [514, 150] on button "button" at bounding box center [509, 151] width 10 height 20
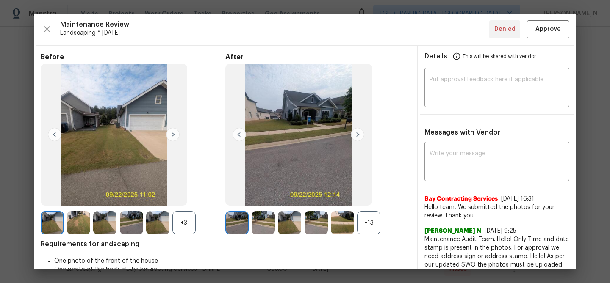
click at [368, 219] on div "+13" at bounding box center [368, 222] width 23 height 23
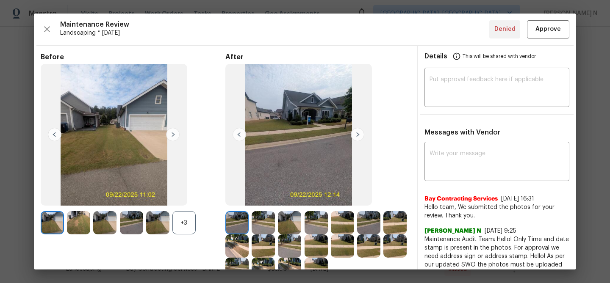
click at [190, 224] on div "+3" at bounding box center [183, 222] width 23 height 23
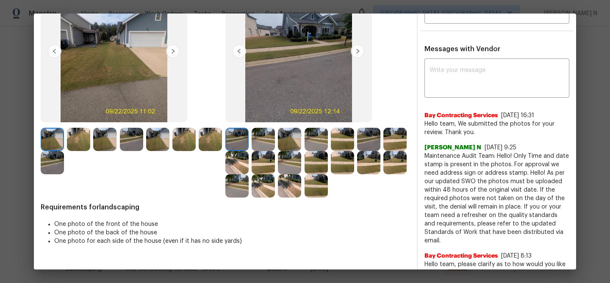
scroll to position [60, 0]
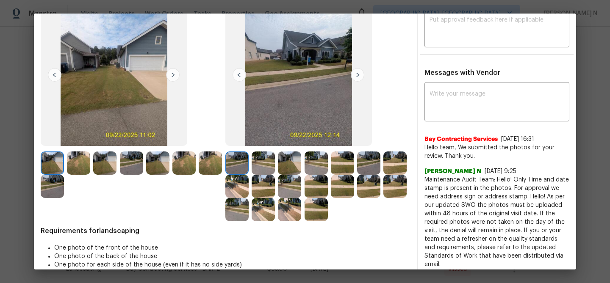
click at [265, 168] on img at bounding box center [263, 163] width 23 height 23
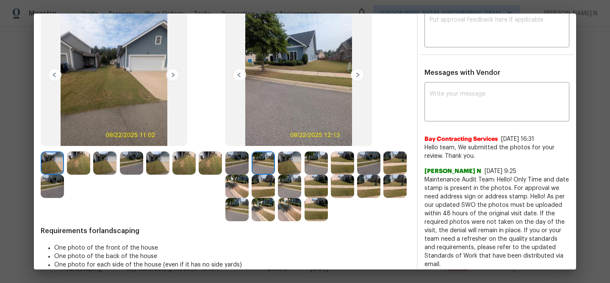
click at [303, 203] on div at bounding box center [291, 209] width 26 height 23
click at [308, 173] on img at bounding box center [315, 163] width 23 height 23
click at [311, 186] on img at bounding box center [315, 186] width 23 height 23
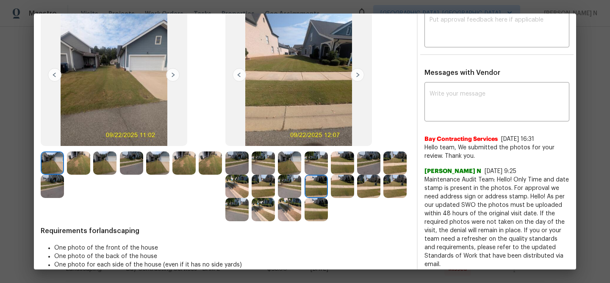
click at [319, 207] on img at bounding box center [315, 209] width 23 height 23
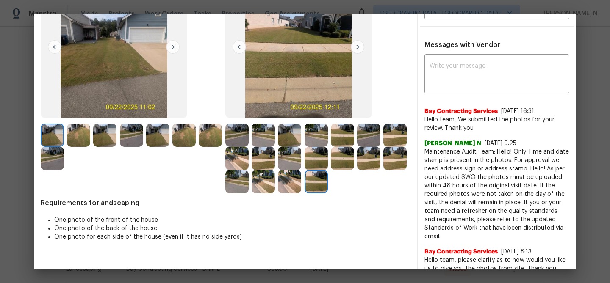
scroll to position [28, 0]
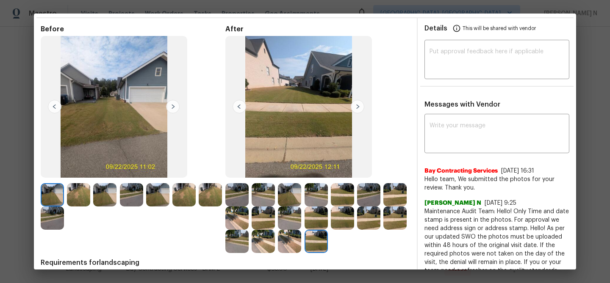
click at [291, 194] on img at bounding box center [289, 194] width 23 height 23
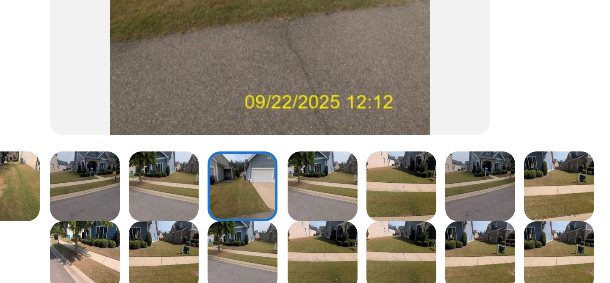
scroll to position [89, 0]
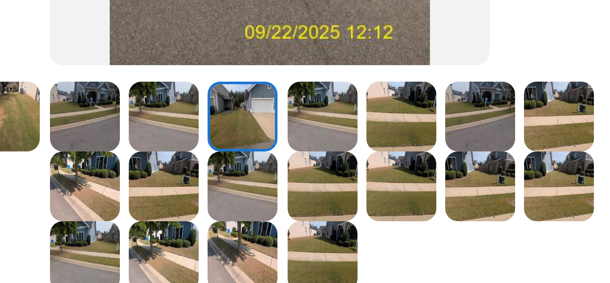
click at [362, 130] on img at bounding box center [368, 133] width 23 height 23
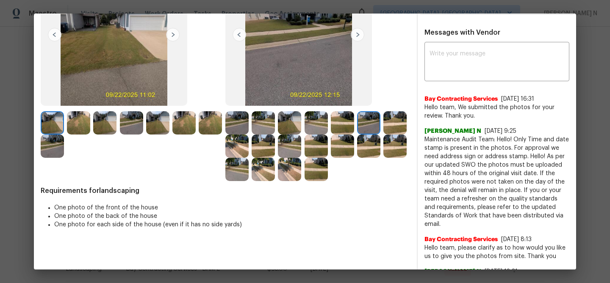
scroll to position [116, 0]
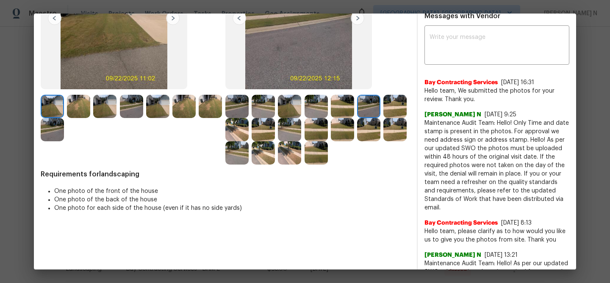
click at [269, 124] on img at bounding box center [263, 129] width 23 height 23
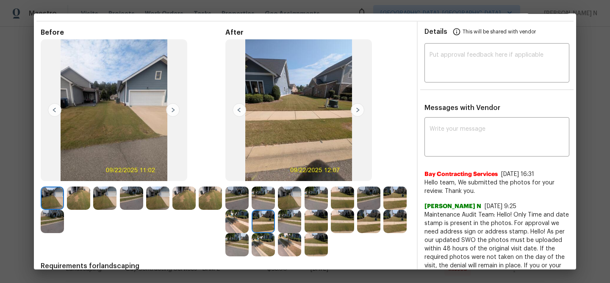
scroll to position [37, 0]
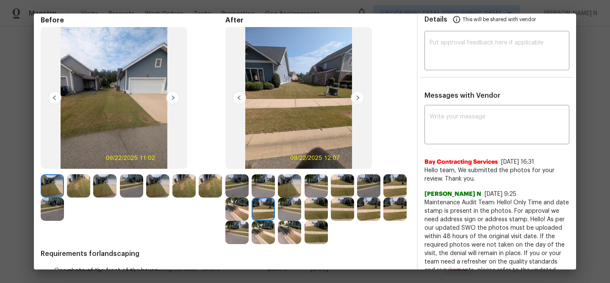
click at [371, 178] on img at bounding box center [368, 185] width 23 height 23
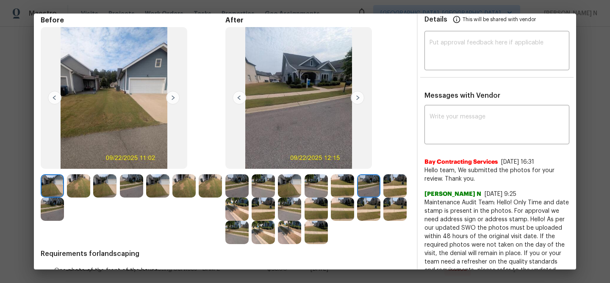
click at [265, 207] on img at bounding box center [263, 209] width 23 height 23
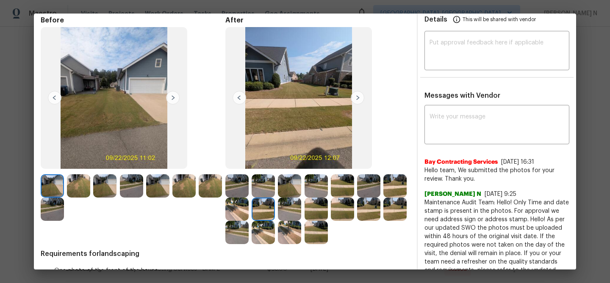
click at [364, 180] on img at bounding box center [368, 185] width 23 height 23
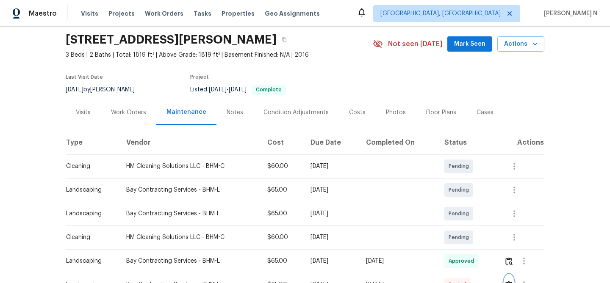
scroll to position [0, 0]
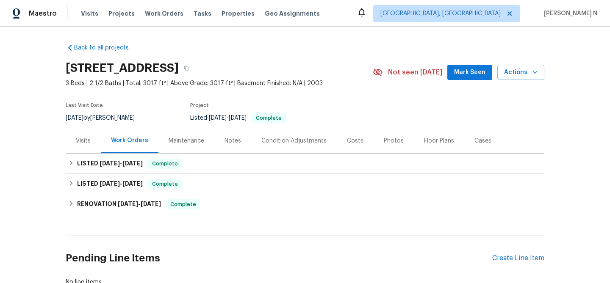
click at [193, 137] on div "Maintenance" at bounding box center [187, 141] width 36 height 8
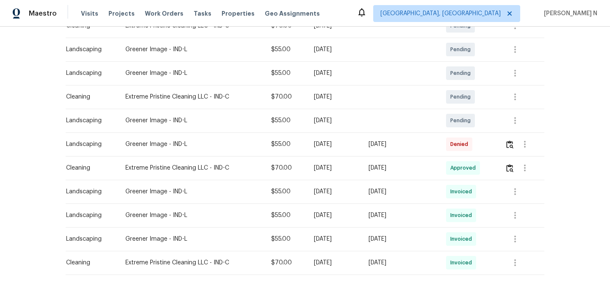
scroll to position [190, 0]
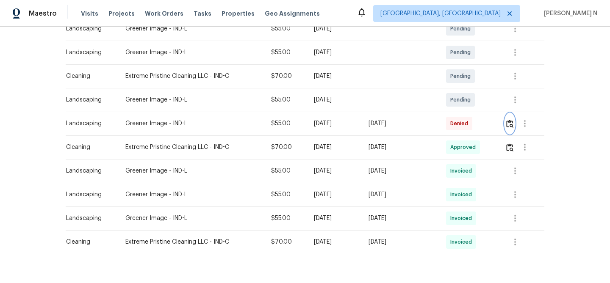
click at [512, 127] on img "button" at bounding box center [509, 124] width 7 height 8
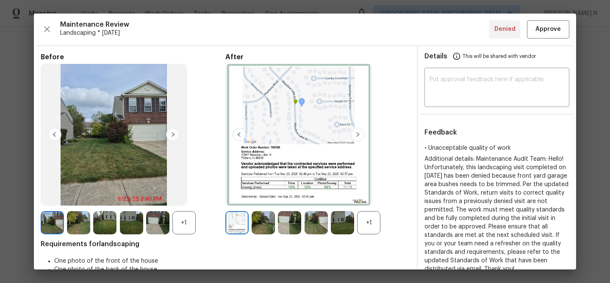
click at [373, 228] on div "+1" at bounding box center [368, 222] width 23 height 23
click at [185, 226] on div "+1" at bounding box center [183, 222] width 23 height 23
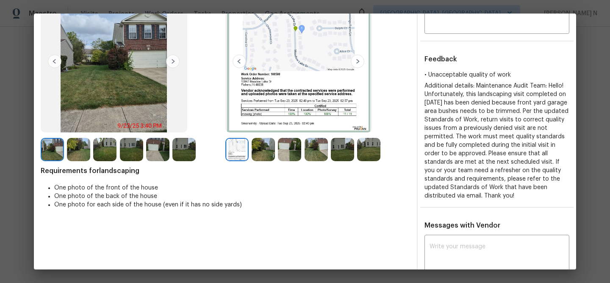
scroll to position [15, 0]
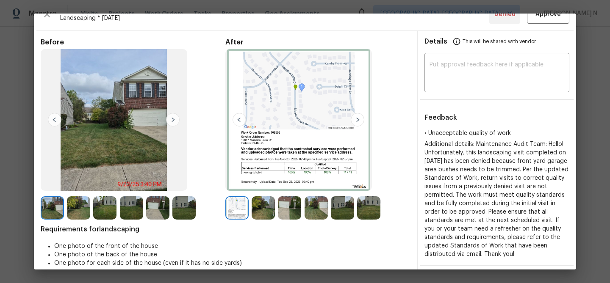
click at [315, 206] on img at bounding box center [315, 207] width 23 height 23
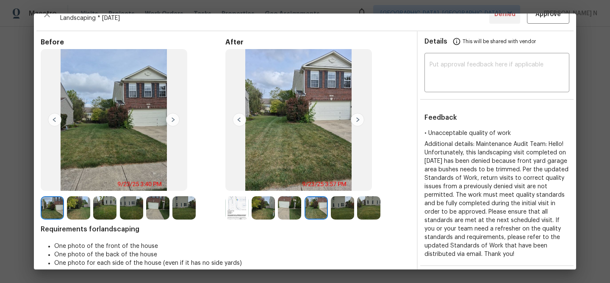
click at [294, 213] on img at bounding box center [289, 207] width 23 height 23
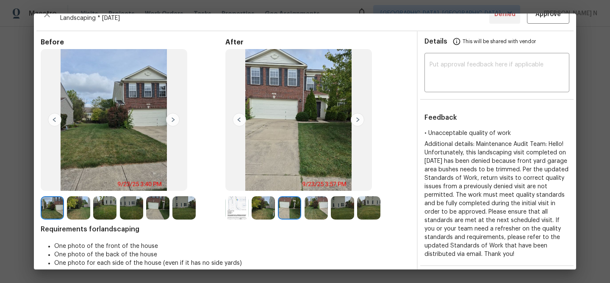
click at [318, 208] on img at bounding box center [315, 207] width 23 height 23
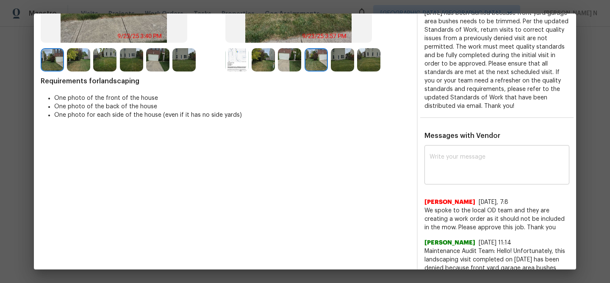
scroll to position [180, 0]
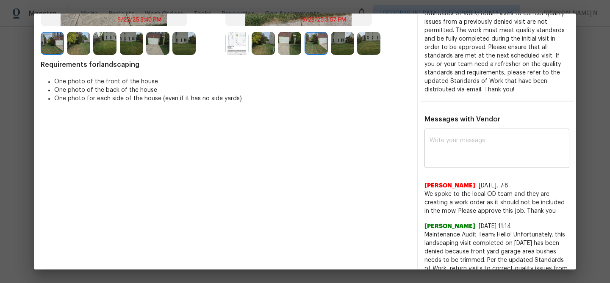
click at [457, 155] on textarea at bounding box center [496, 150] width 135 height 24
paste textarea "Maintenance Audit Team: Hello! Thank you for the feedback after further review …"
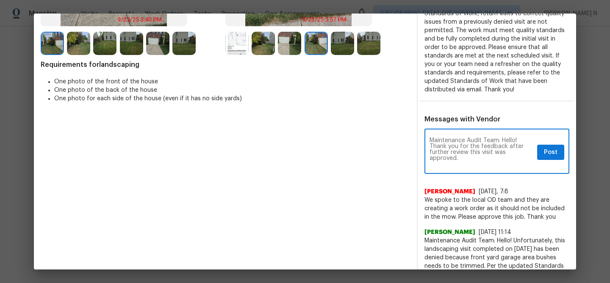
scroll to position [0, 0]
type textarea "Maintenance Audit Team: Hello! Thank you for the feedback after further review …"
click at [547, 150] on span "Post" at bounding box center [551, 152] width 14 height 11
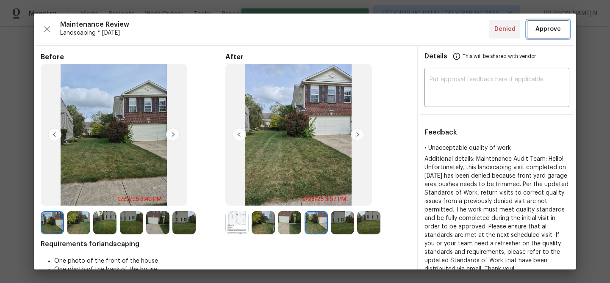
click at [537, 28] on span "Approve" at bounding box center [547, 29] width 25 height 11
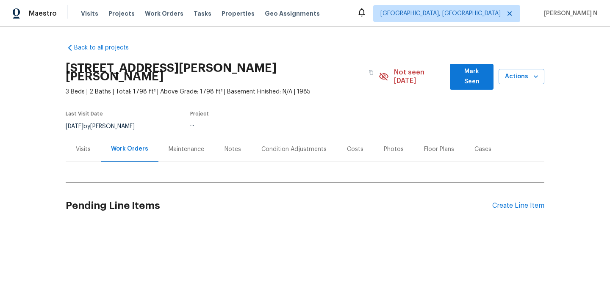
click at [183, 145] on div "Maintenance" at bounding box center [187, 149] width 36 height 8
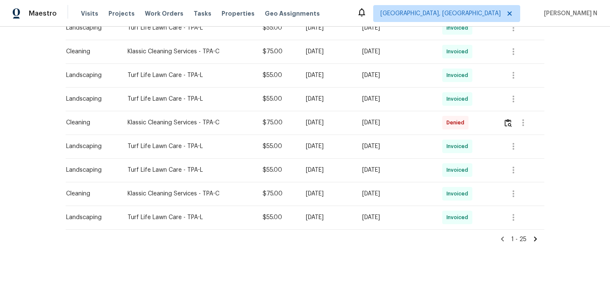
scroll to position [558, 0]
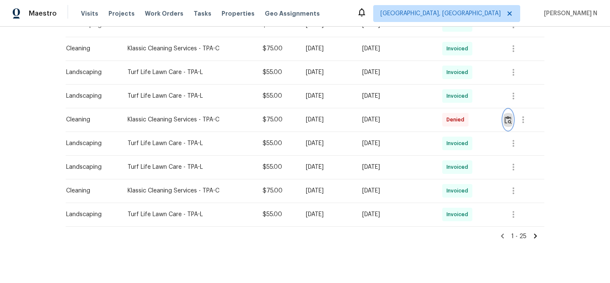
click at [511, 116] on img "button" at bounding box center [507, 120] width 7 height 8
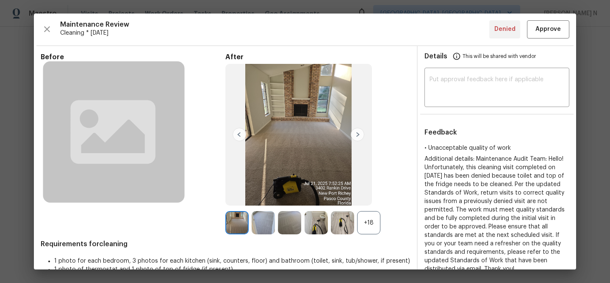
click at [367, 229] on div "+18" at bounding box center [368, 222] width 23 height 23
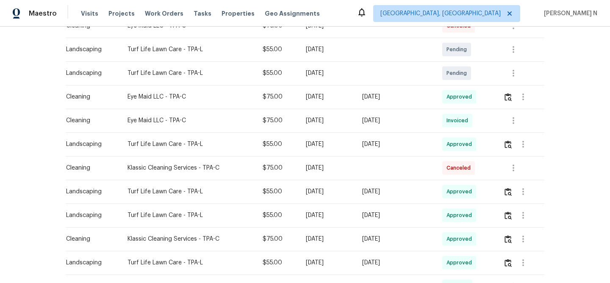
scroll to position [186, 0]
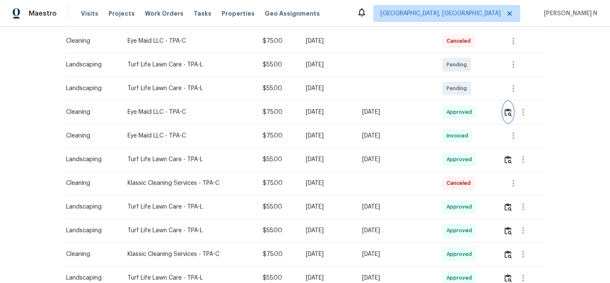
click at [506, 102] on button "button" at bounding box center [508, 112] width 10 height 20
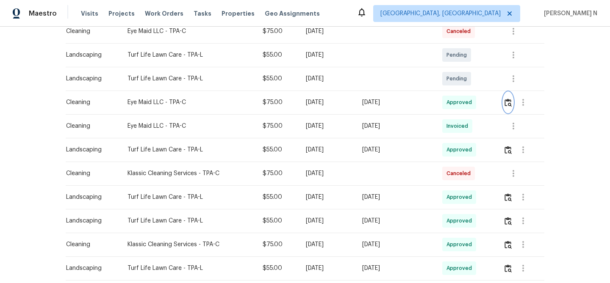
scroll to position [200, 0]
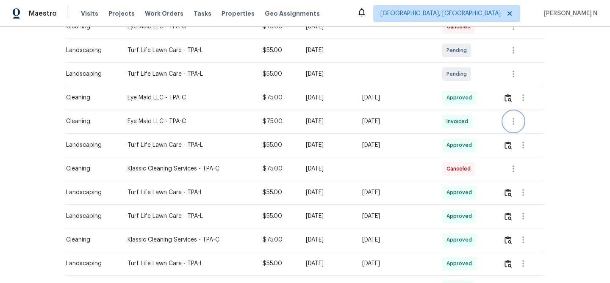
click at [515, 117] on icon "button" at bounding box center [513, 121] width 10 height 10
click at [517, 126] on li "View details" at bounding box center [535, 127] width 59 height 14
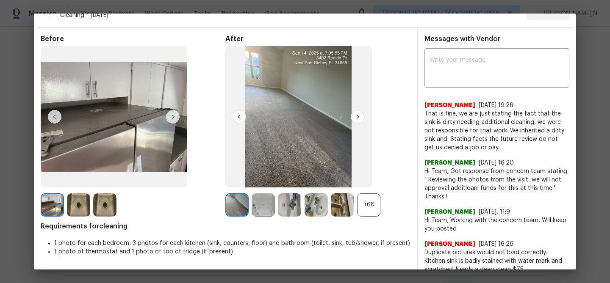
scroll to position [37, 0]
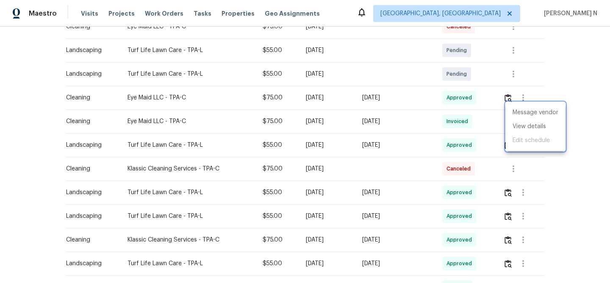
click at [250, 89] on div at bounding box center [305, 141] width 610 height 283
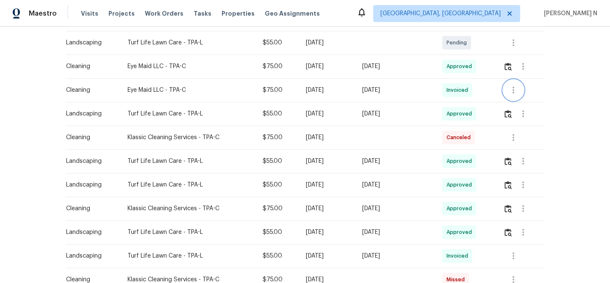
scroll to position [238, 0]
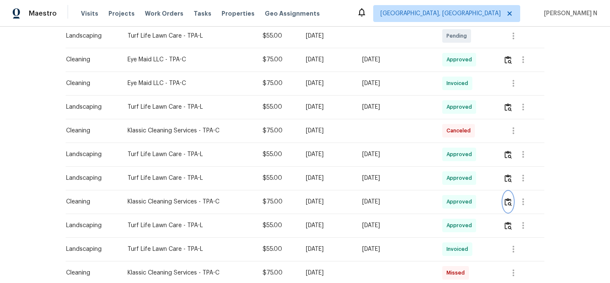
click at [511, 198] on img "button" at bounding box center [507, 202] width 7 height 8
click at [399, 174] on div "Sat, Sep 13 2025" at bounding box center [395, 178] width 66 height 8
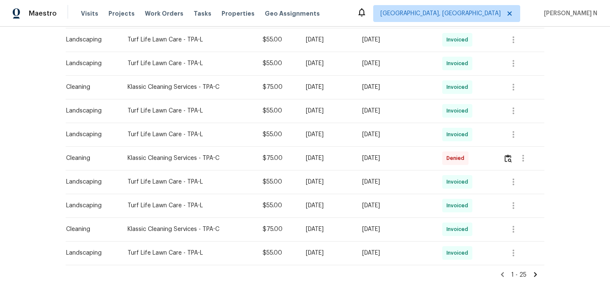
scroll to position [545, 0]
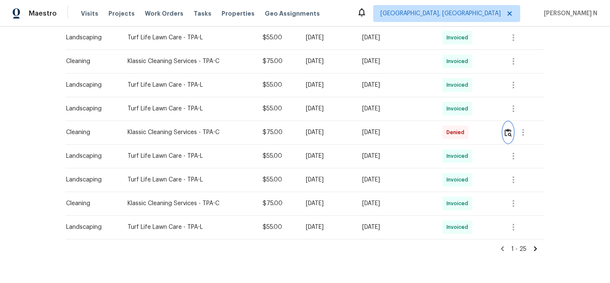
click at [509, 129] on img "button" at bounding box center [507, 133] width 7 height 8
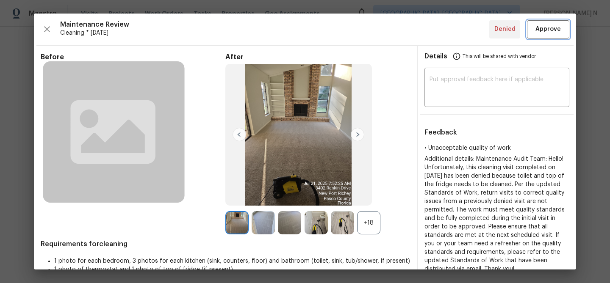
click at [551, 32] on span "Approve" at bounding box center [547, 29] width 25 height 11
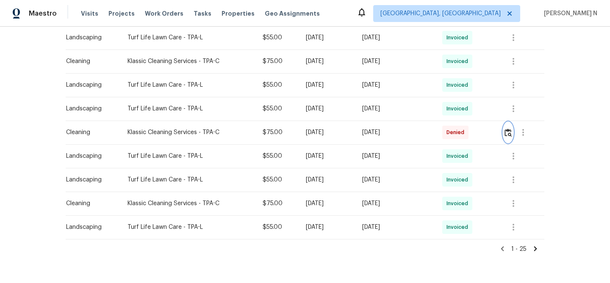
scroll to position [0, 0]
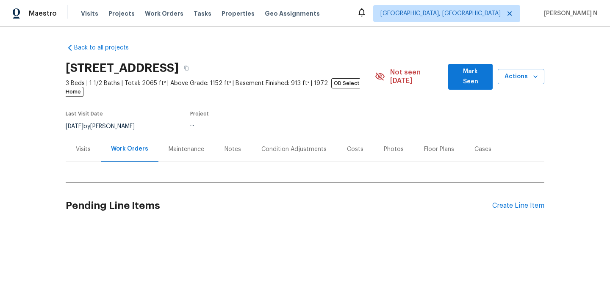
click at [194, 145] on div "Maintenance" at bounding box center [187, 149] width 36 height 8
